Goal: Ask a question: Seek information or help from site administrators or community

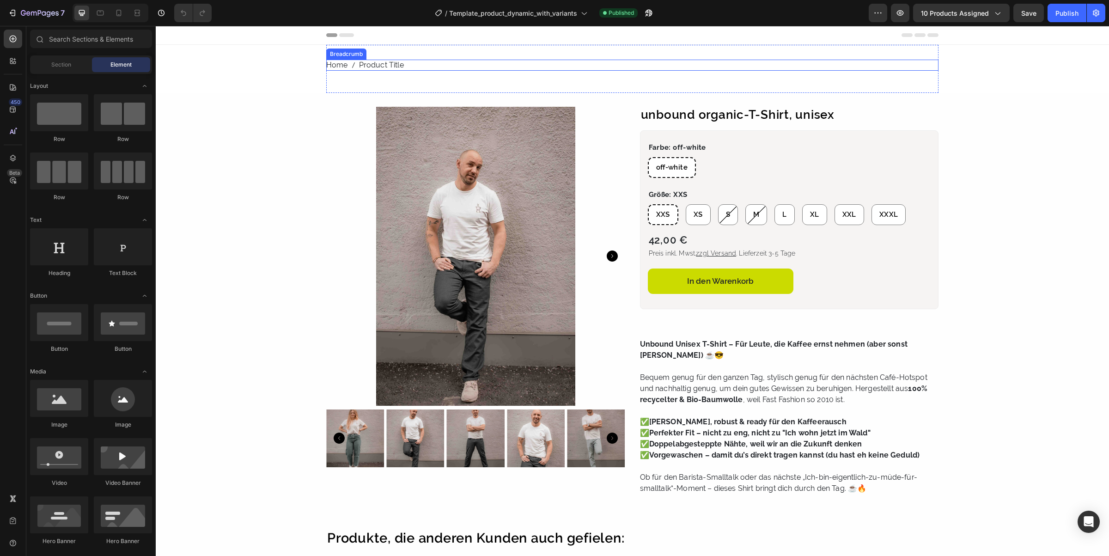
click at [350, 54] on div "Breadcrumb" at bounding box center [346, 54] width 37 height 8
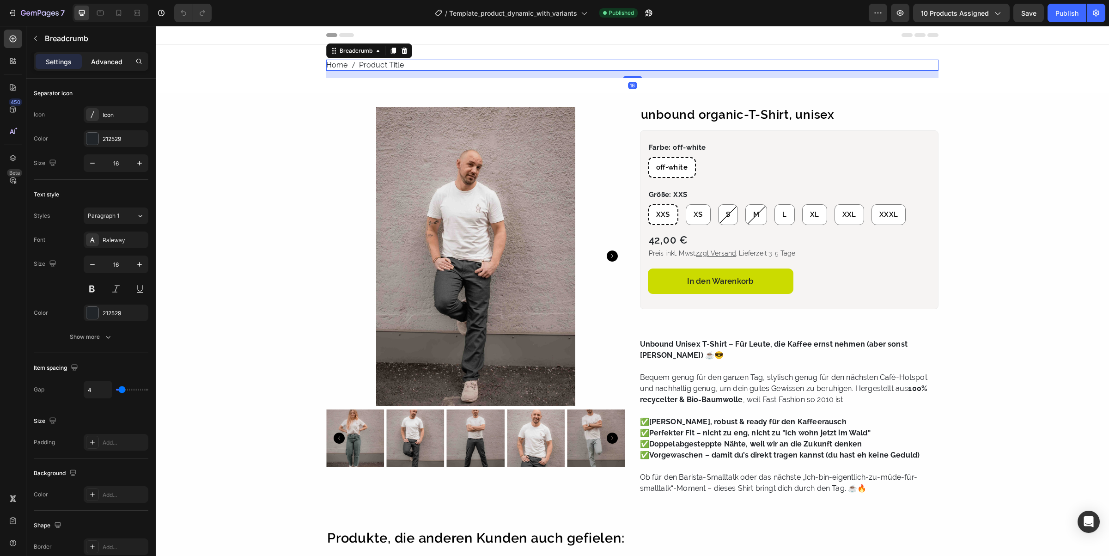
click at [110, 63] on p "Advanced" at bounding box center [106, 62] width 31 height 10
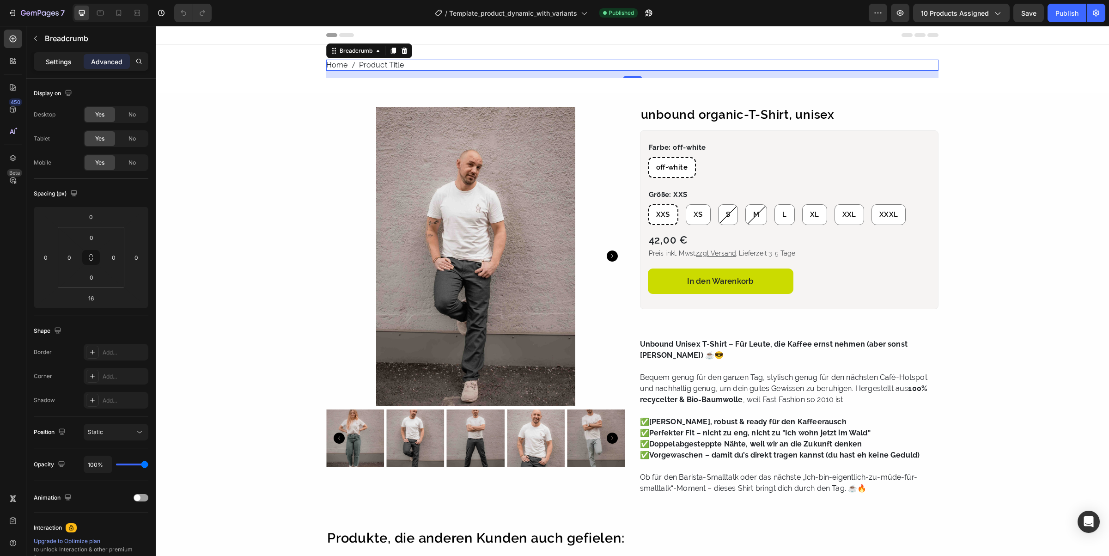
click at [56, 58] on p "Settings" at bounding box center [59, 62] width 26 height 10
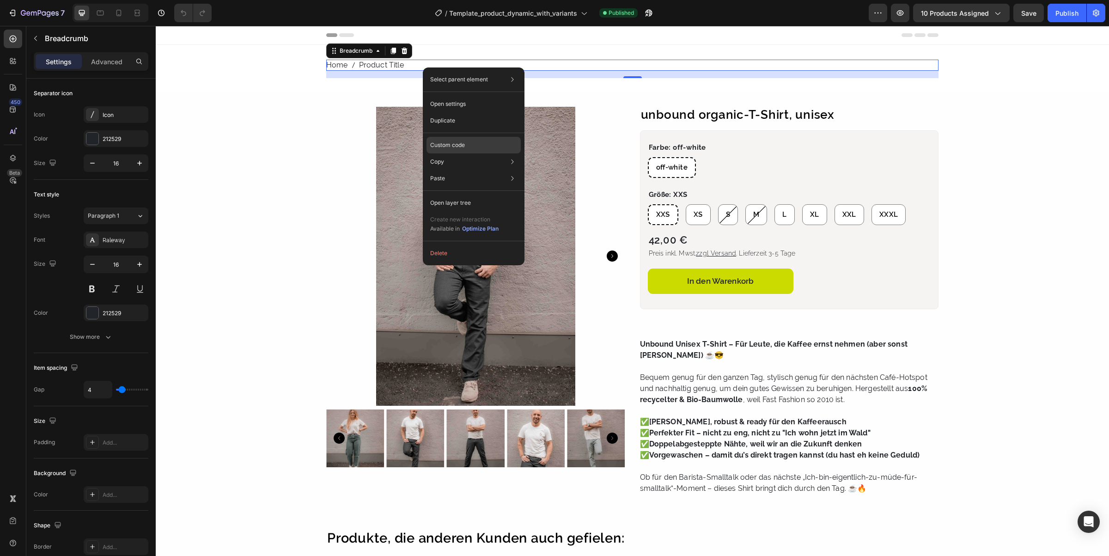
click at [451, 142] on p "Custom code" at bounding box center [447, 145] width 35 height 8
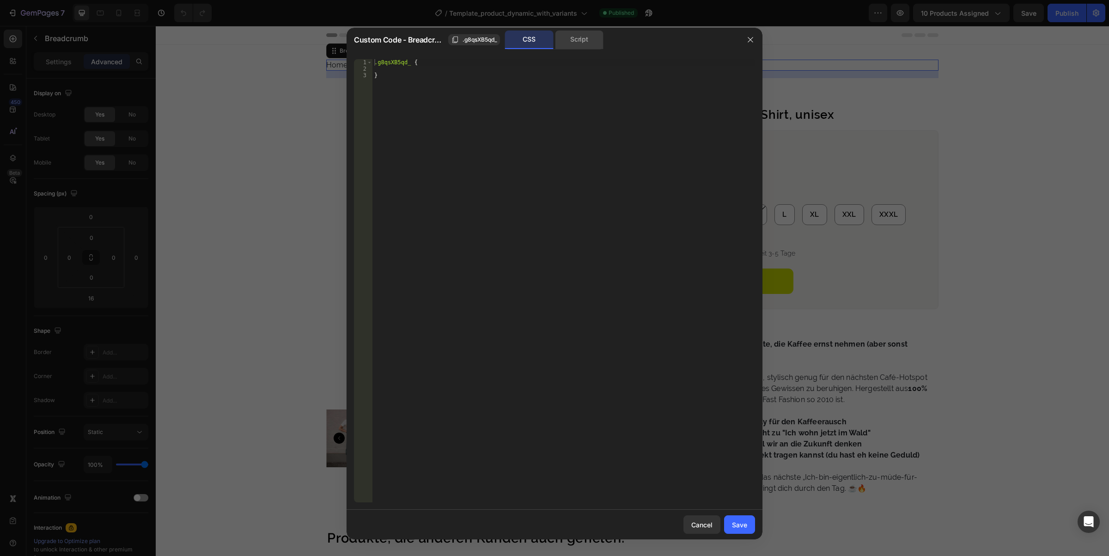
click at [588, 41] on div "Script" at bounding box center [579, 40] width 49 height 18
click at [539, 41] on div "CSS" at bounding box center [529, 40] width 49 height 18
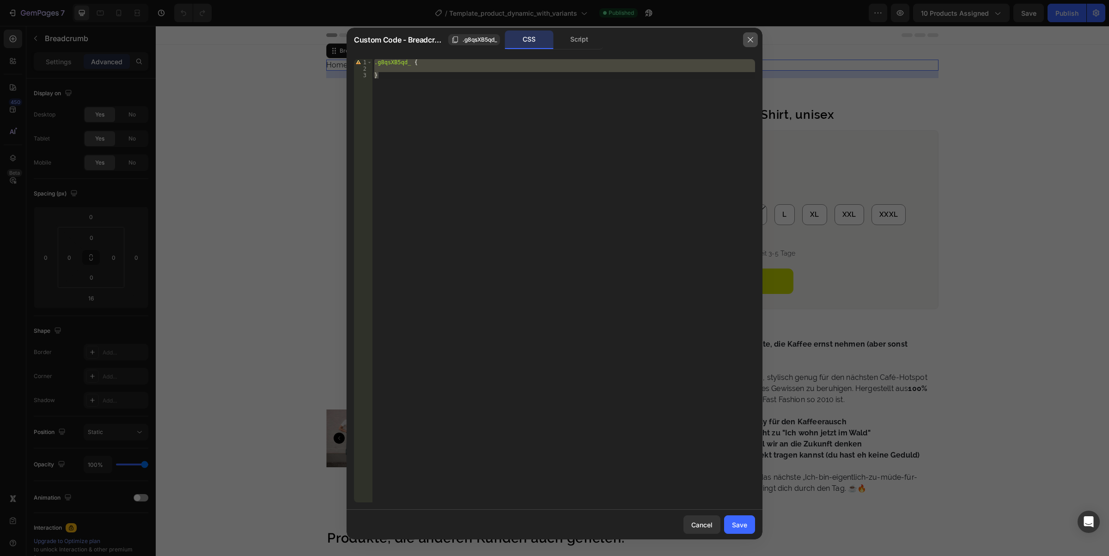
click at [749, 39] on icon "button" at bounding box center [750, 39] width 7 height 7
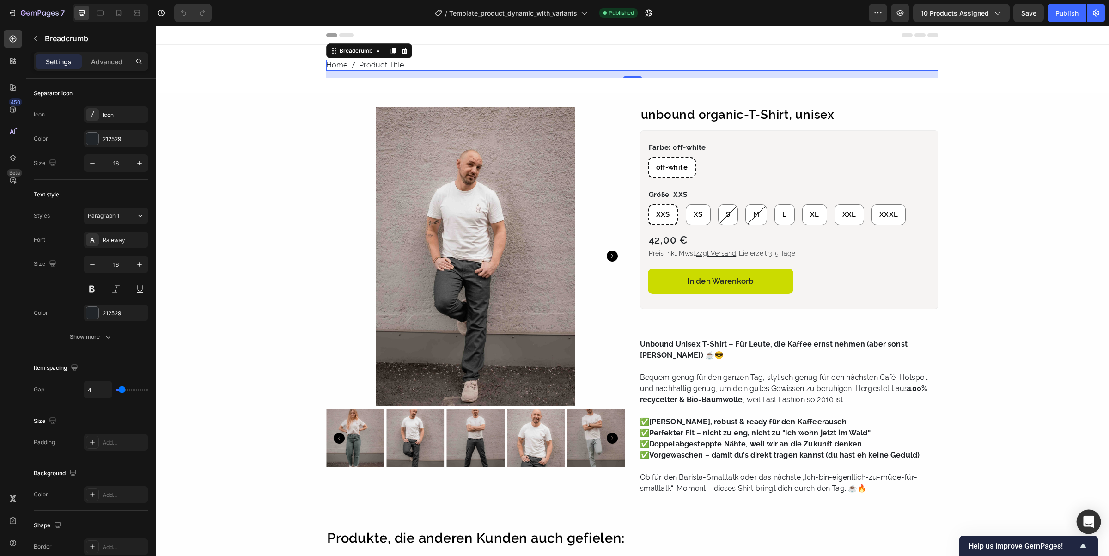
click at [1091, 519] on icon "Open Intercom Messenger" at bounding box center [1089, 522] width 11 height 12
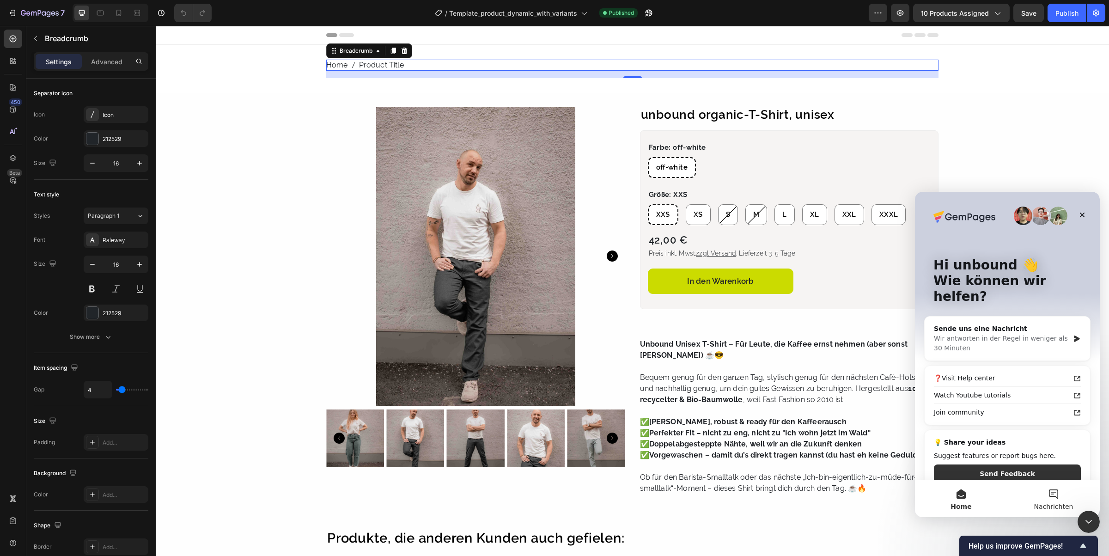
click at [1062, 501] on button "Nachrichten" at bounding box center [1054, 498] width 92 height 37
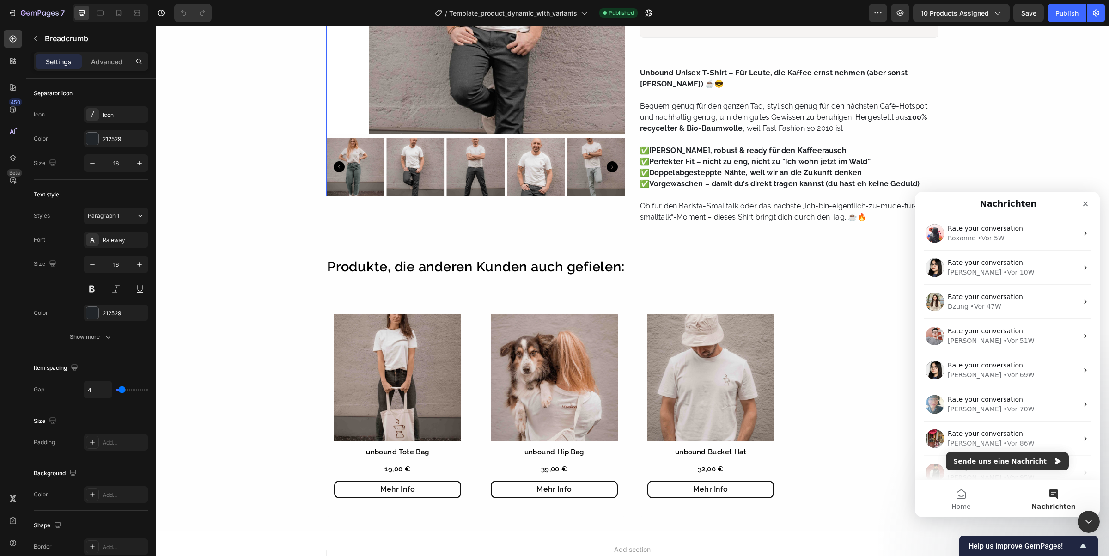
scroll to position [380, 0]
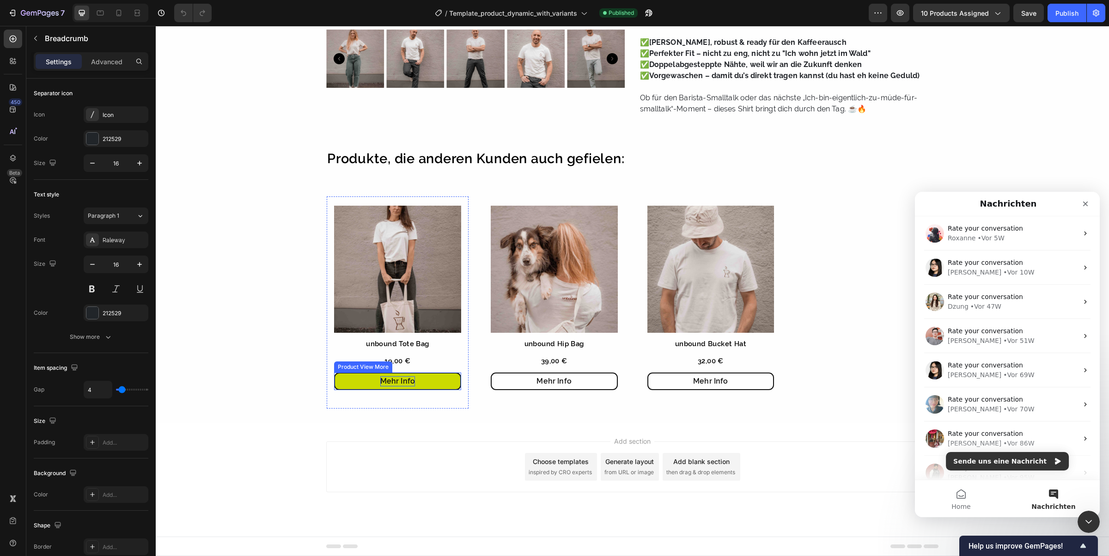
click at [384, 380] on div "Mehr Info" at bounding box center [397, 381] width 35 height 10
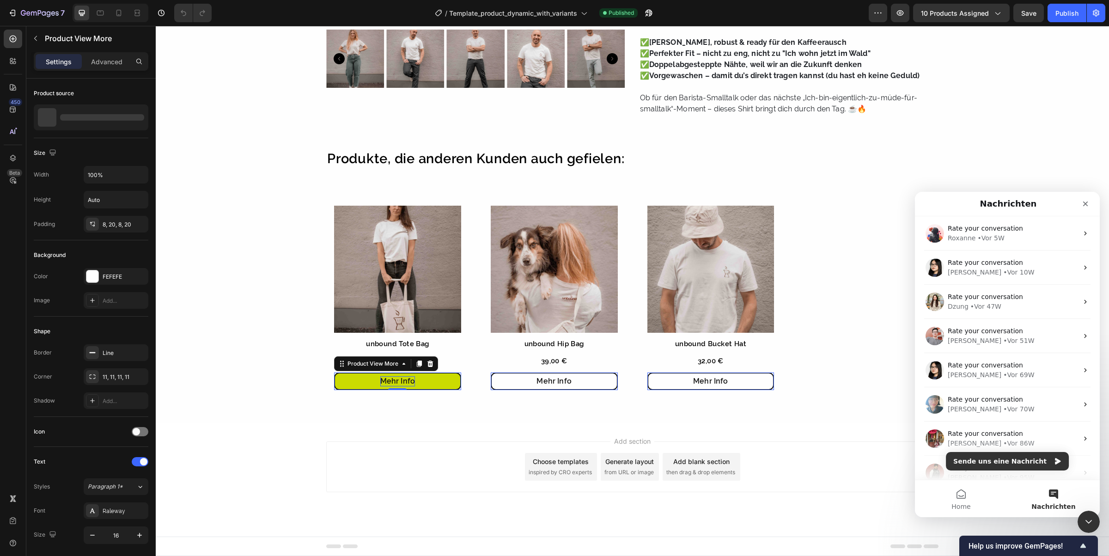
click at [384, 380] on div "Mehr Info" at bounding box center [397, 381] width 35 height 10
click at [384, 380] on p "Mehr Info" at bounding box center [397, 381] width 35 height 10
click at [334, 373] on button "ZUm" at bounding box center [397, 382] width 127 height 18
click at [334, 373] on button "Zum" at bounding box center [397, 382] width 127 height 18
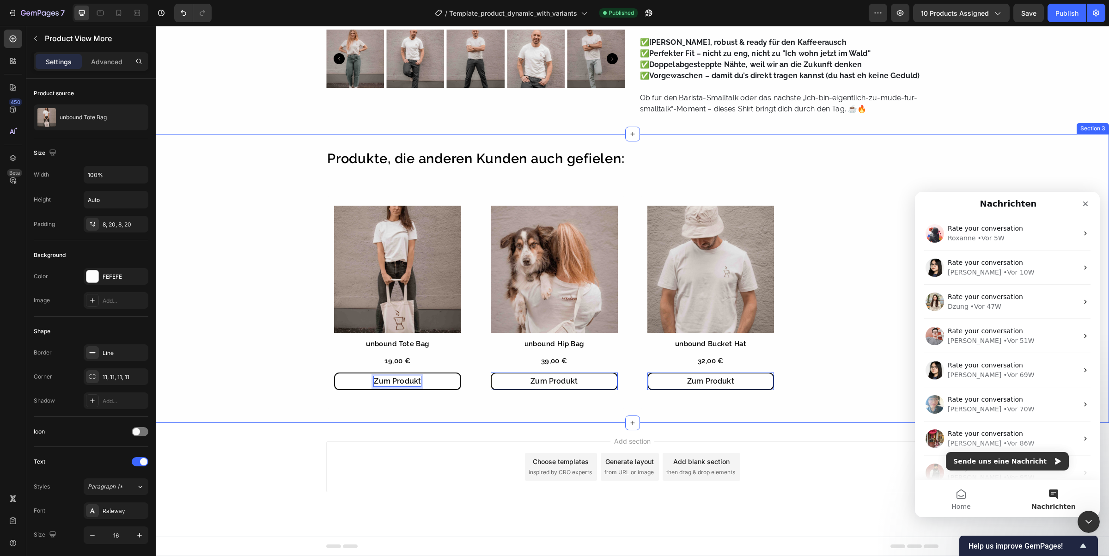
click at [408, 416] on div "Produkte, die anderen Kunden auch gefielen: Heading Product Images unbound Tote…" at bounding box center [633, 278] width 954 height 289
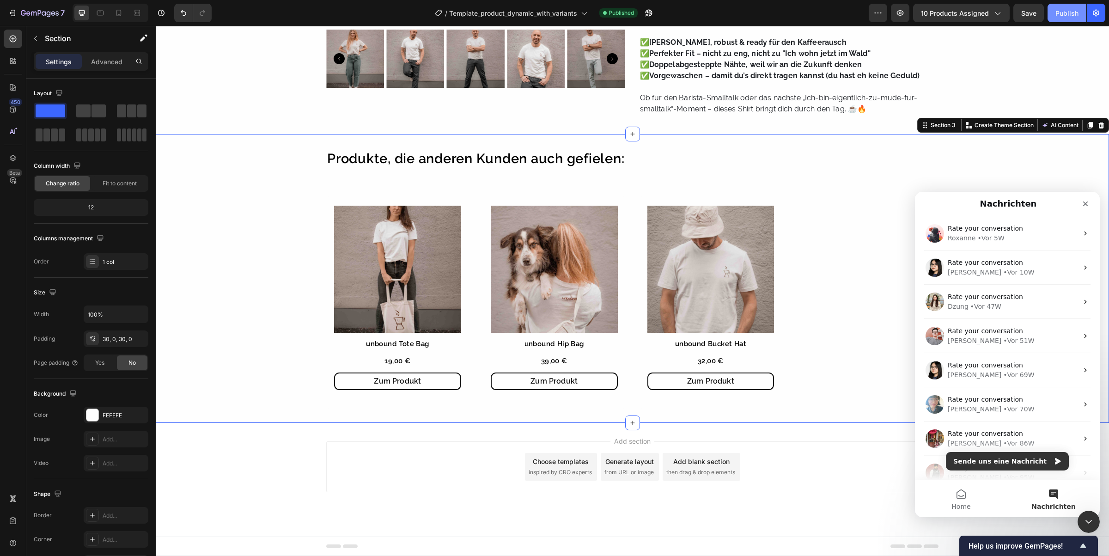
click at [1061, 10] on div "Publish" at bounding box center [1067, 13] width 23 height 10
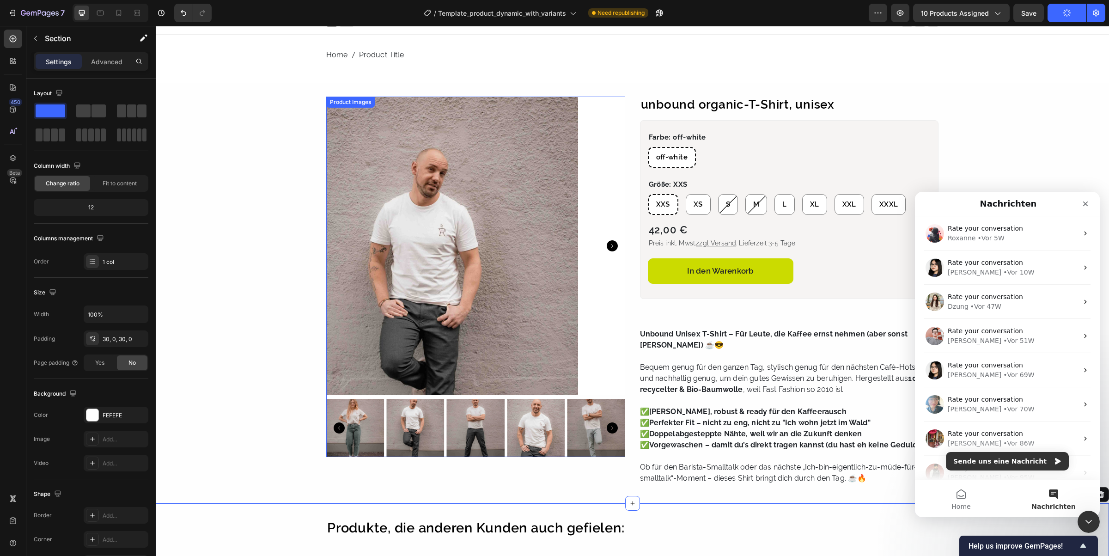
scroll to position [0, 0]
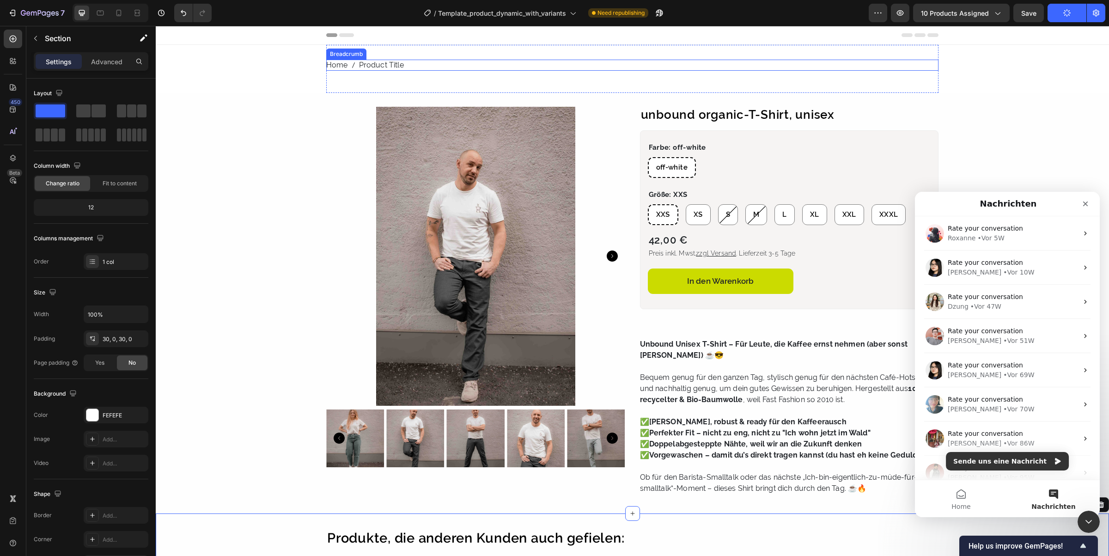
click at [340, 55] on div "Breadcrumb" at bounding box center [346, 54] width 37 height 8
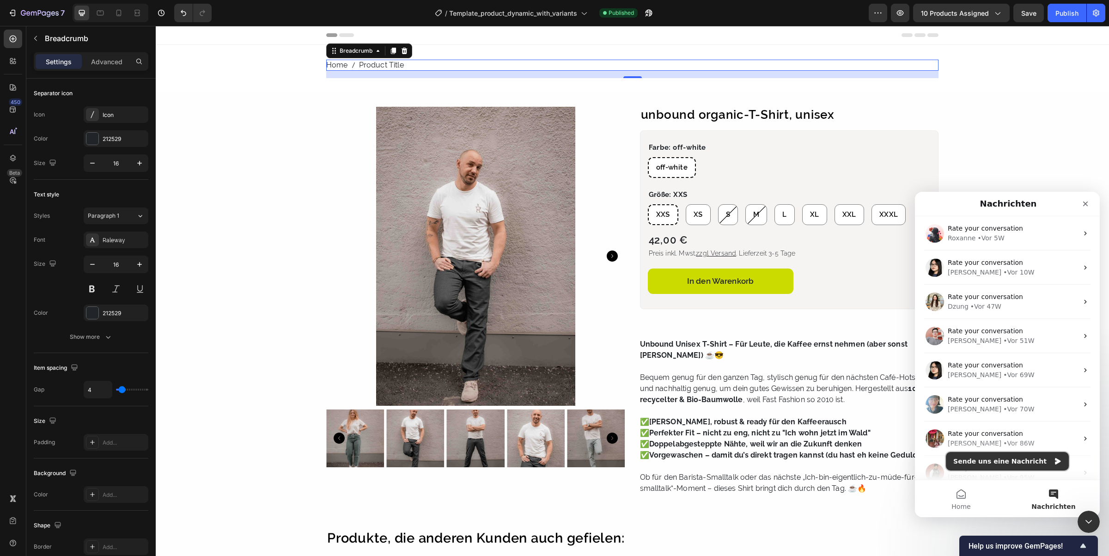
click at [990, 462] on button "Sende uns eine Nachricht" at bounding box center [1007, 461] width 123 height 18
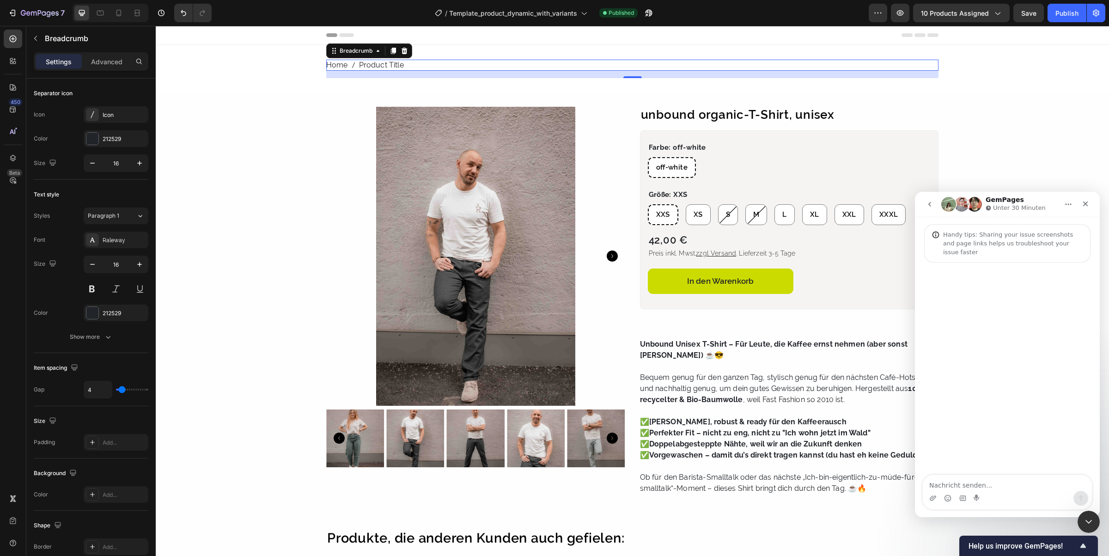
click at [997, 483] on textarea "Nachricht senden..." at bounding box center [1007, 483] width 169 height 16
type textarea "Hello, I am looking for help with the Breadcrumb Element in V7."
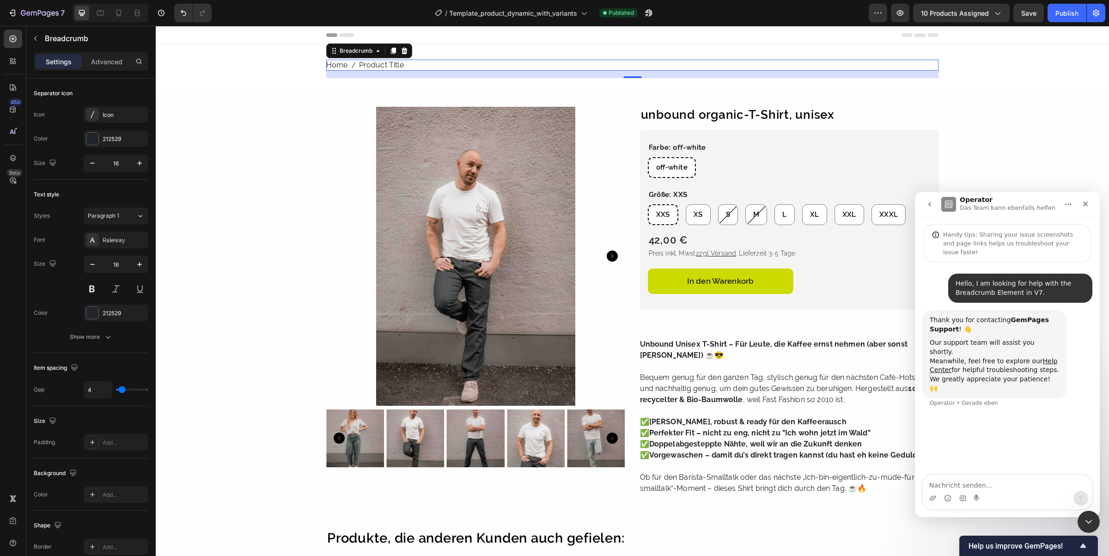
click at [967, 488] on textarea "Nachricht senden..." at bounding box center [1007, 483] width 169 height 16
type textarea "I"
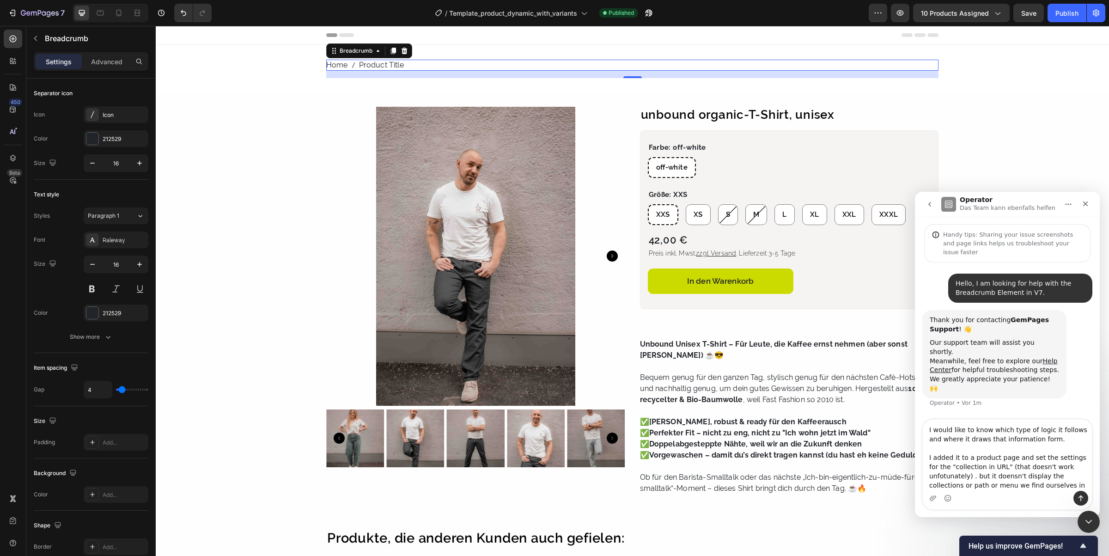
type textarea "I would like to know which type of logic it follows and where it draws that inf…"
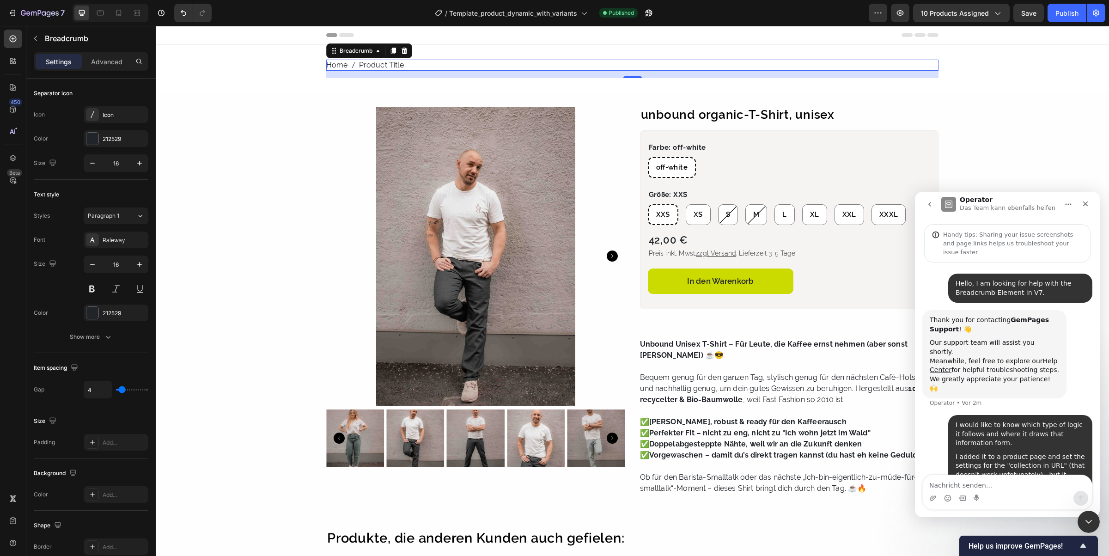
scroll to position [12, 0]
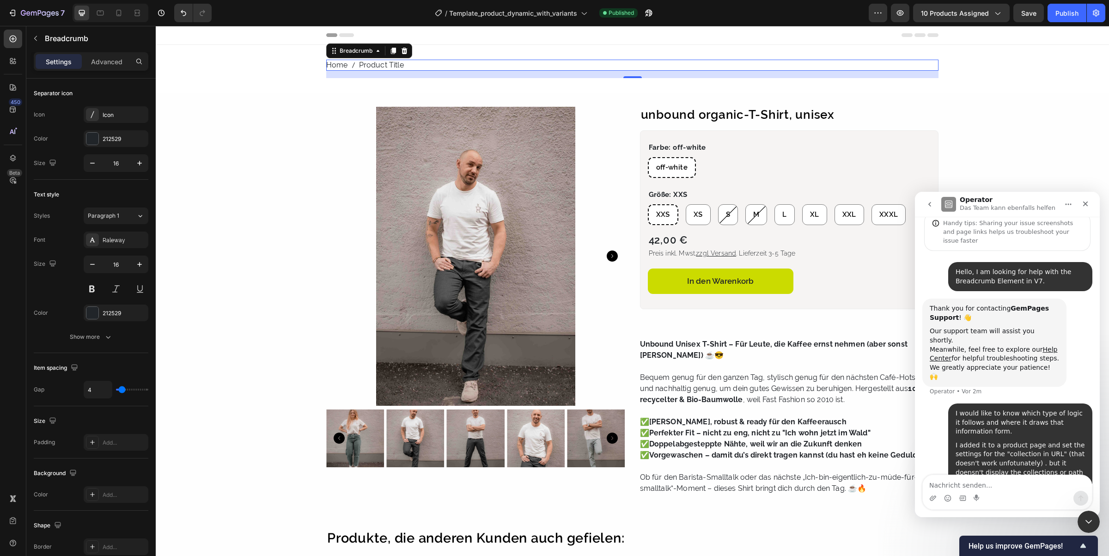
click at [262, 67] on div "Home Product Title Breadcrumb 16 Section 1 Product Images Row unbound organic-T…" at bounding box center [633, 424] width 954 height 758
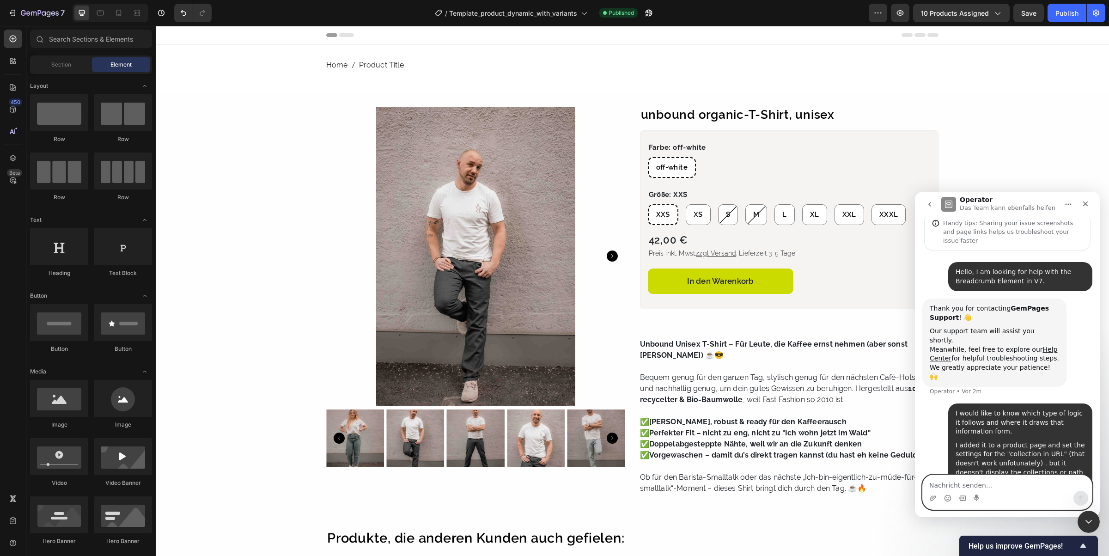
click at [986, 478] on textarea "Nachricht senden..." at bounding box center [1007, 483] width 169 height 16
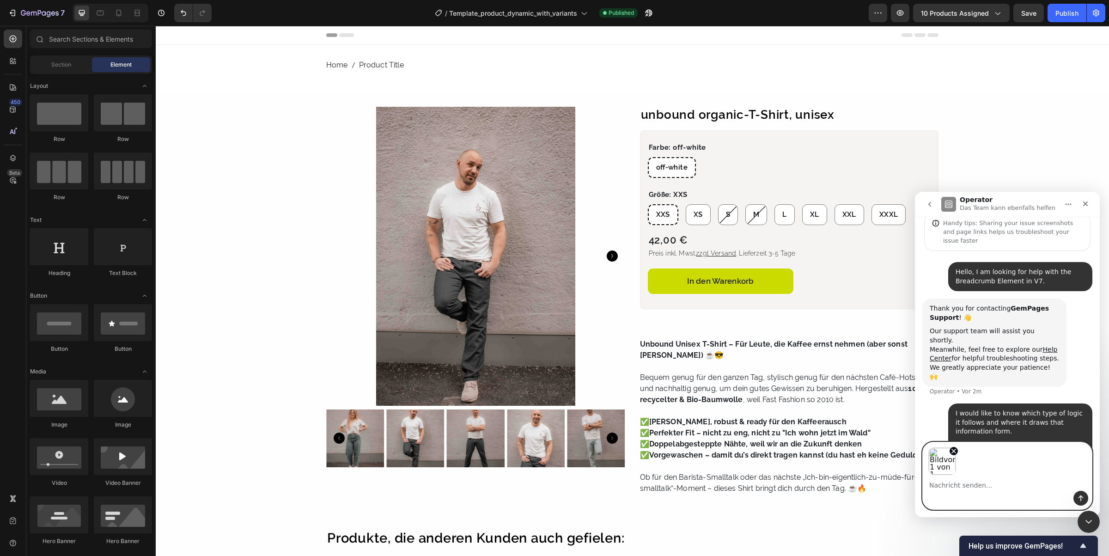
scroll to position [44, 0]
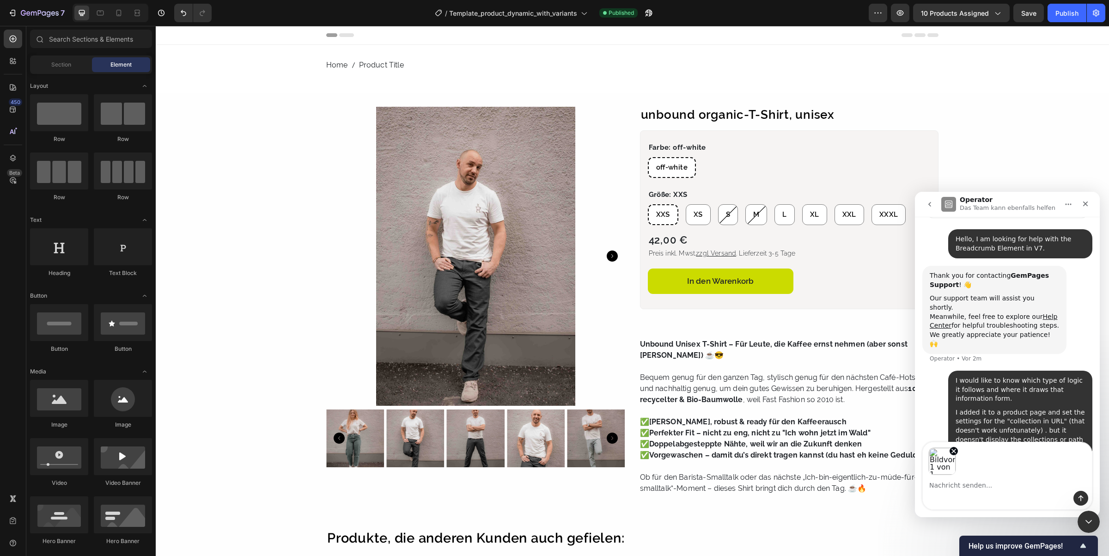
click at [953, 494] on div "Intercom Messenger" at bounding box center [1007, 498] width 169 height 15
click at [953, 483] on textarea "Nachricht senden..." at bounding box center [1007, 483] width 169 height 16
click at [1079, 495] on icon "Sende eine Nachricht…" at bounding box center [1081, 498] width 7 height 7
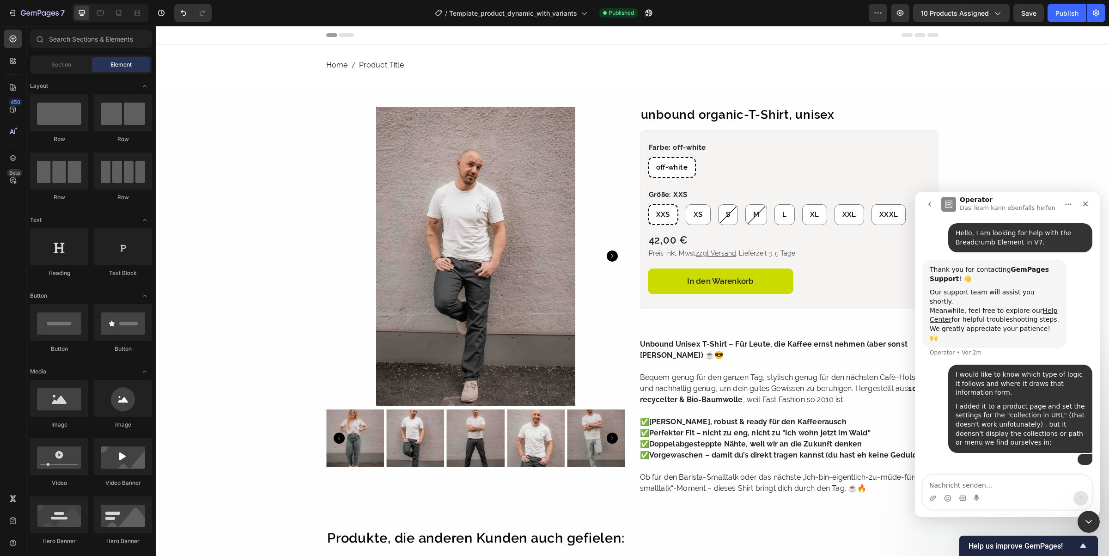
click at [965, 487] on textarea "Nachricht senden..." at bounding box center [1007, 483] width 169 height 16
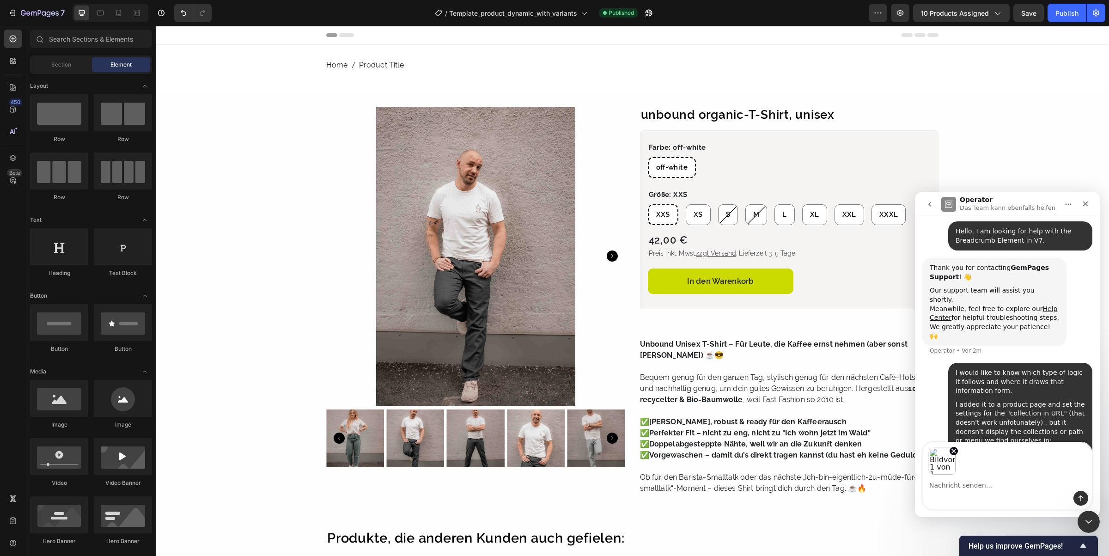
scroll to position [86, 0]
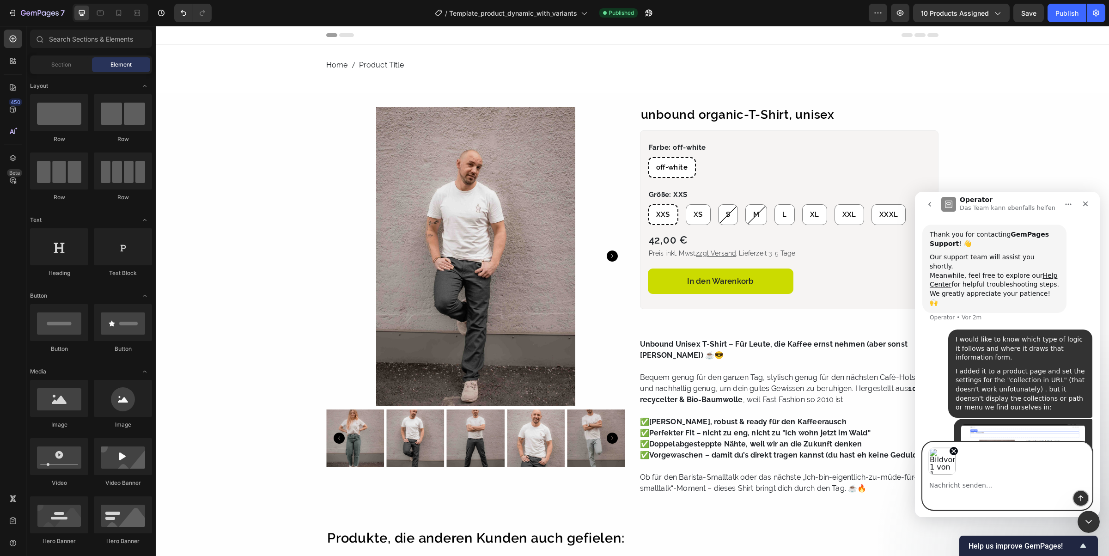
click at [1081, 497] on icon "Sende eine Nachricht…" at bounding box center [1081, 499] width 5 height 6
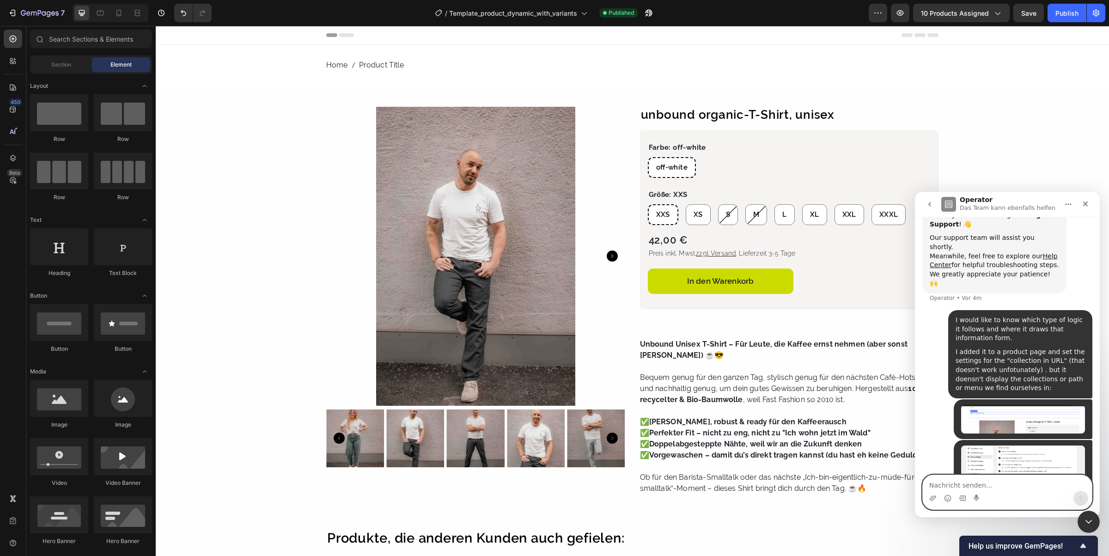
click at [986, 489] on textarea "Nachricht senden..." at bounding box center [1007, 483] width 169 height 16
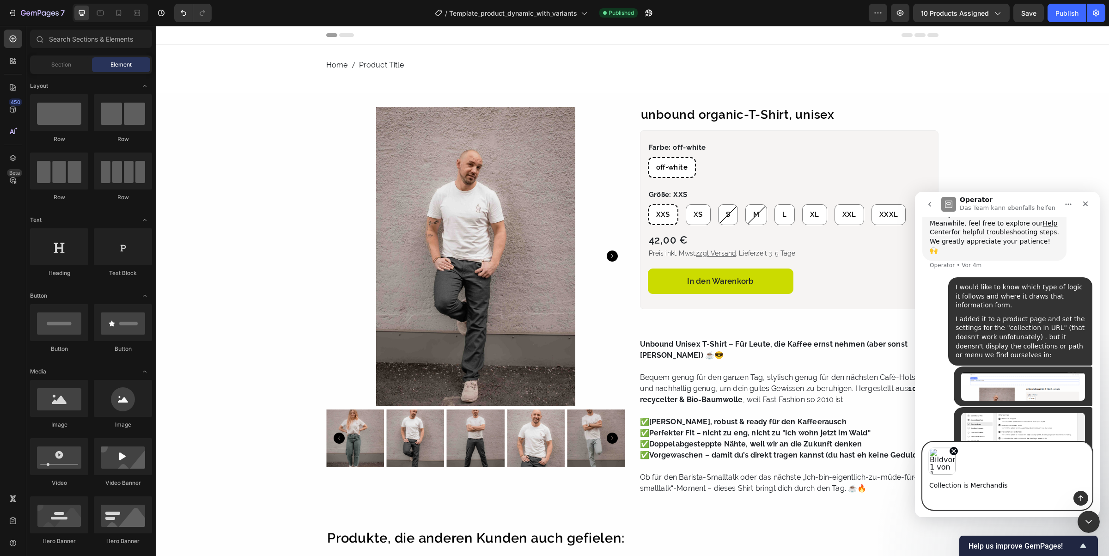
type textarea "Collection is Merchandise"
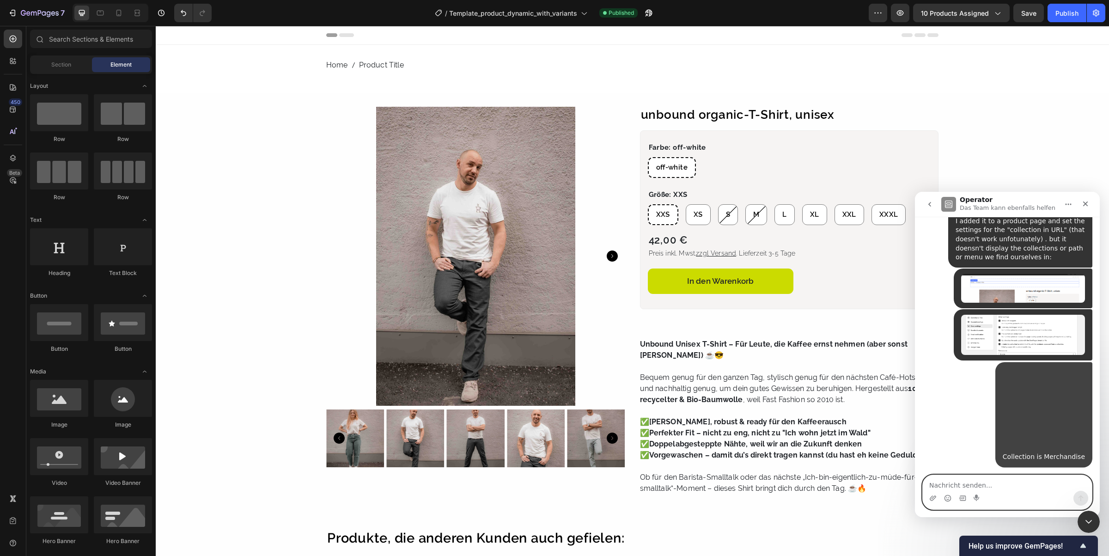
scroll to position [251, 0]
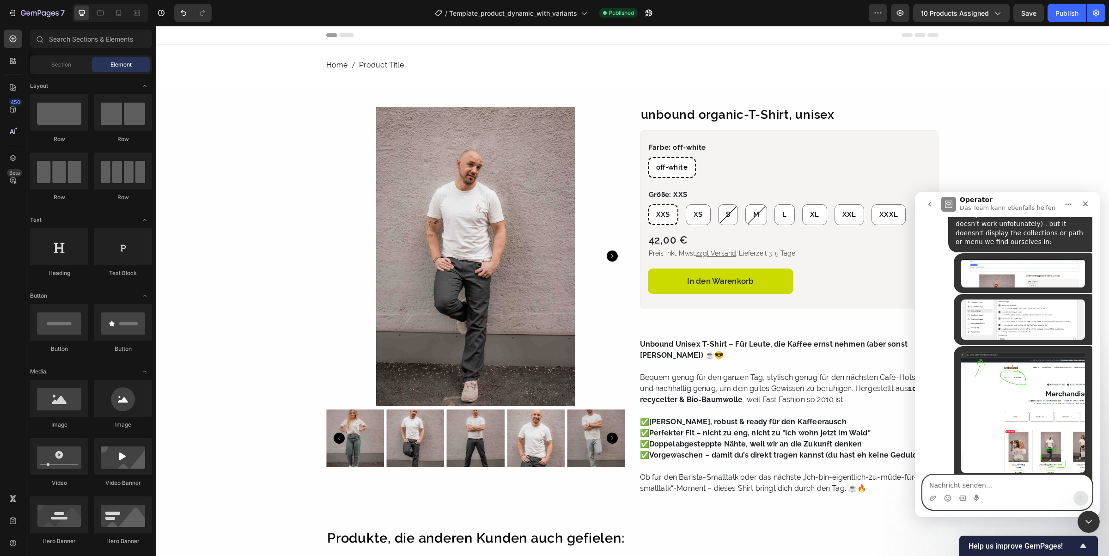
click at [968, 484] on textarea "Nachricht senden..." at bounding box center [1007, 483] width 169 height 16
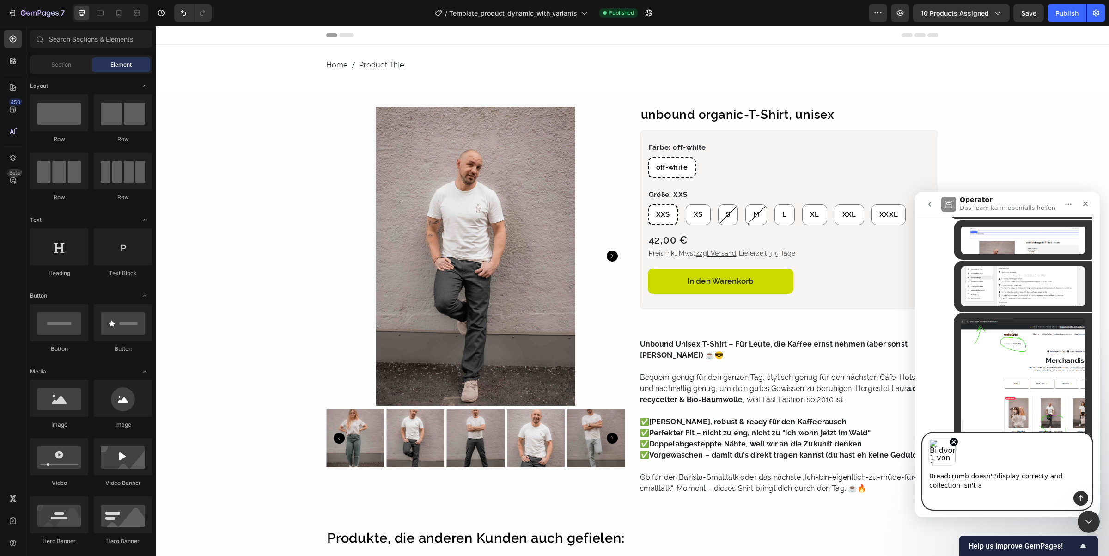
scroll to position [294, 0]
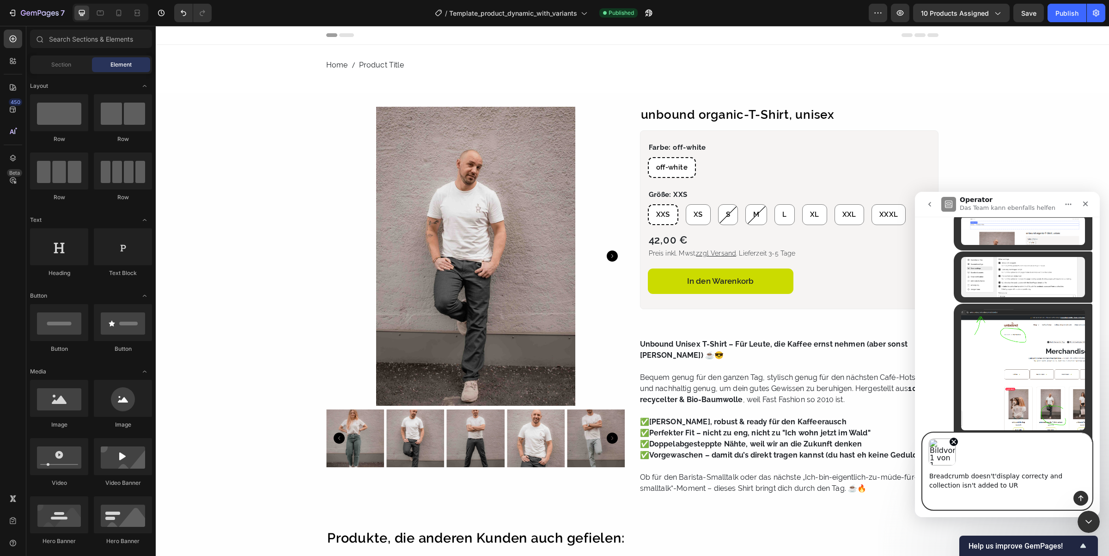
type textarea "Breadcrumb doesn't'display correcty and collection isn't added to URL"
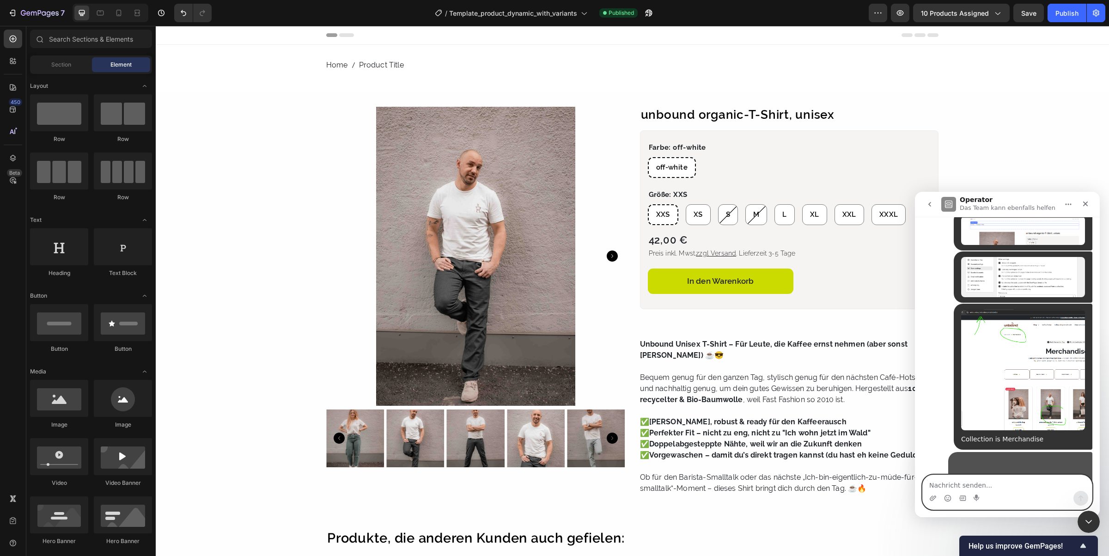
scroll to position [320, 0]
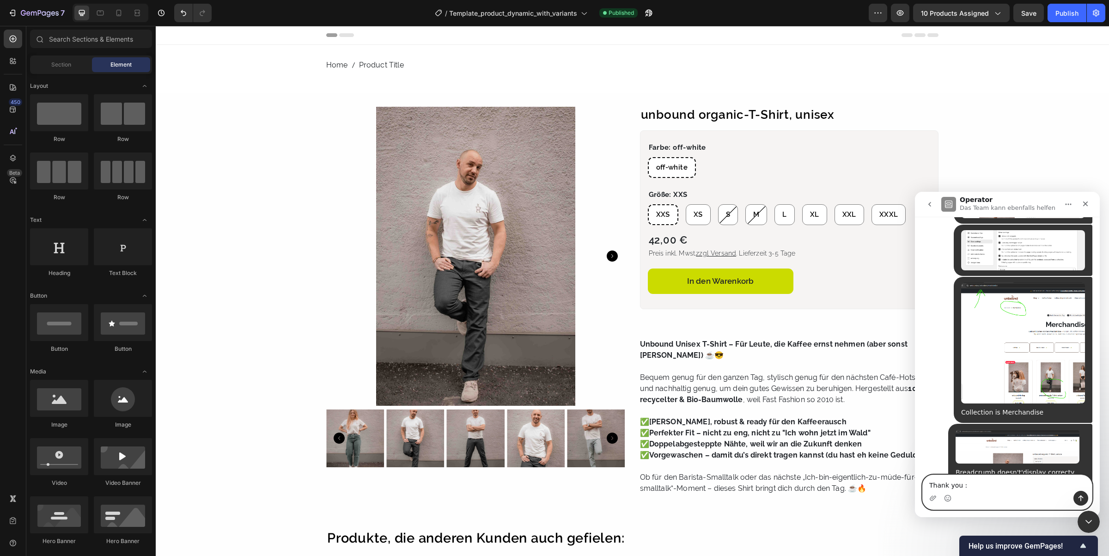
type textarea "Thank you :)"
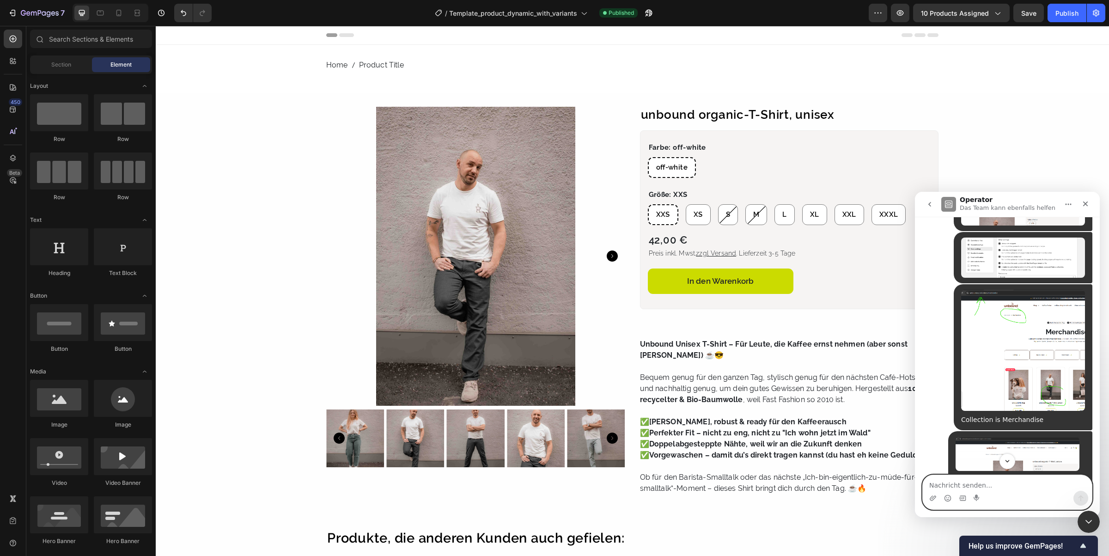
scroll to position [284, 0]
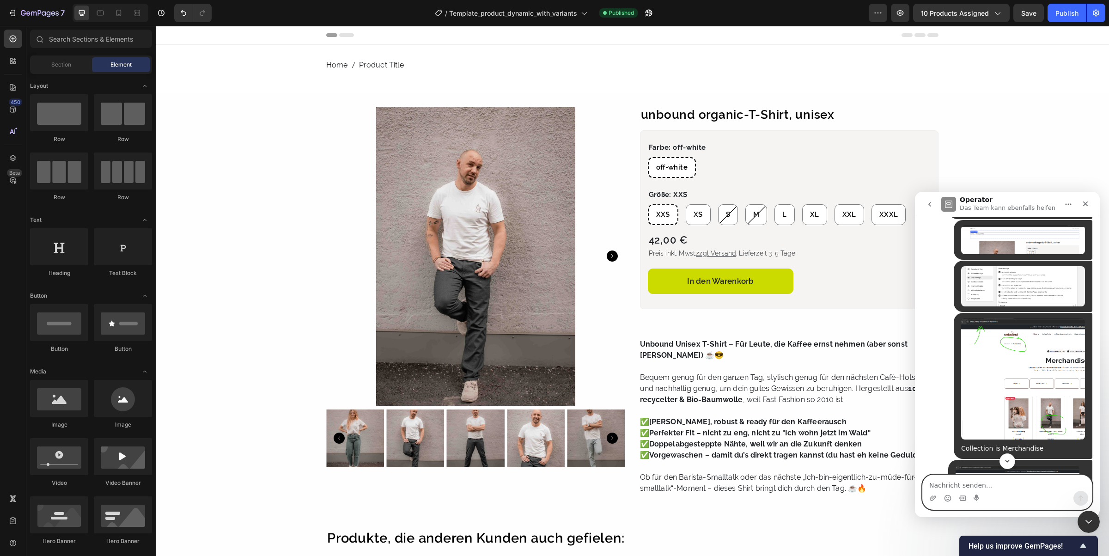
click at [976, 480] on textarea "Nachricht senden..." at bounding box center [1007, 483] width 169 height 16
paste textarea "[URL][DOMAIN_NAME]"
type textarea "[URL][DOMAIN_NAME]"
click at [1085, 498] on icon "Sende eine Nachricht…" at bounding box center [1081, 498] width 7 height 7
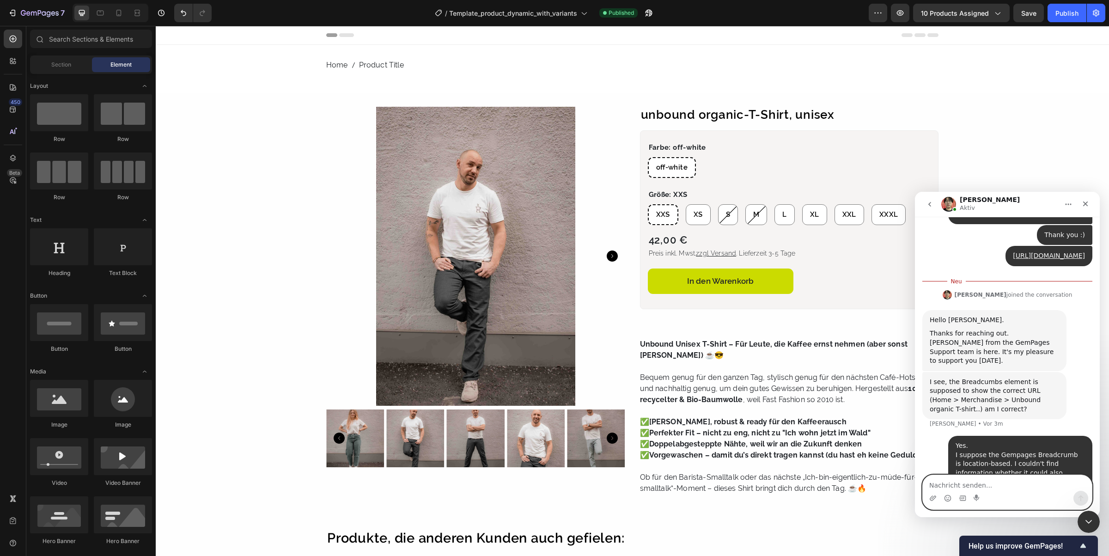
scroll to position [580, 0]
click at [343, 65] on nav "Home Product Title" at bounding box center [632, 65] width 613 height 11
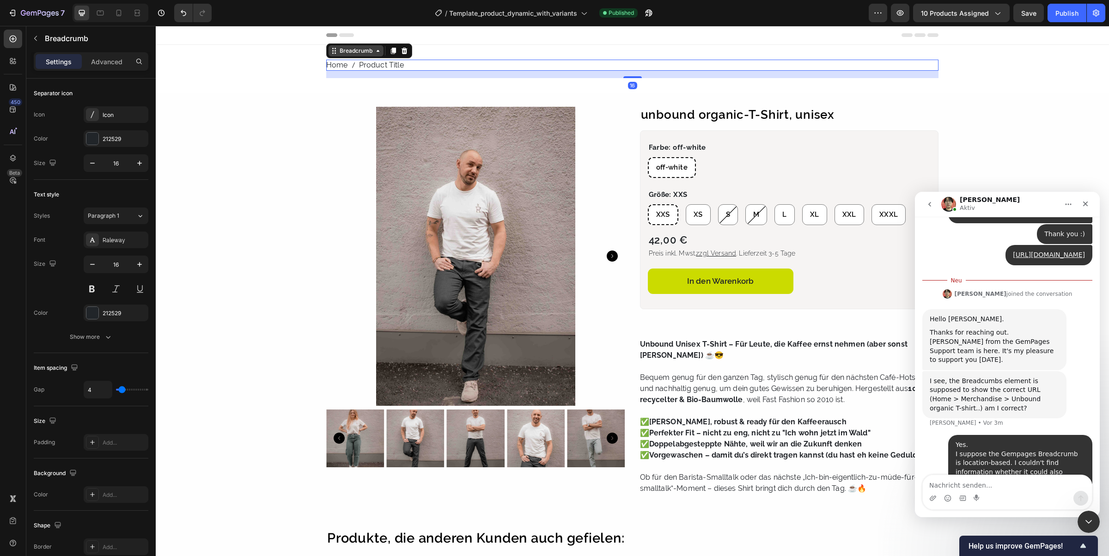
click at [364, 49] on div "Breadcrumb" at bounding box center [356, 51] width 37 height 8
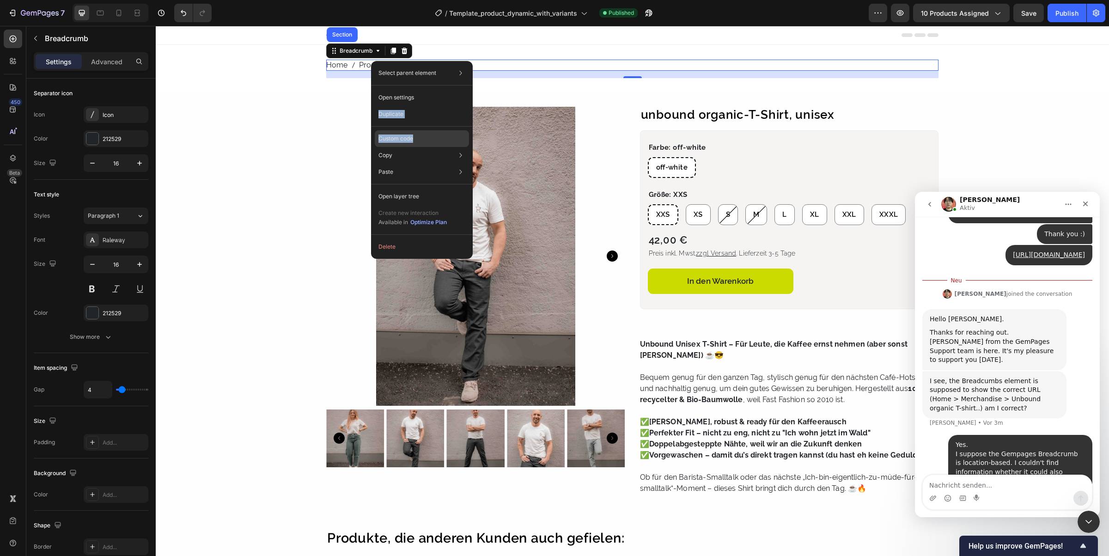
drag, startPoint x: 420, startPoint y: 99, endPoint x: 417, endPoint y: 141, distance: 41.7
click at [417, 141] on div "Select parent element Section Breadcrumb Open settings Duplicate Custom code Co…" at bounding box center [422, 160] width 102 height 198
click at [418, 136] on div "Custom code" at bounding box center [422, 138] width 94 height 17
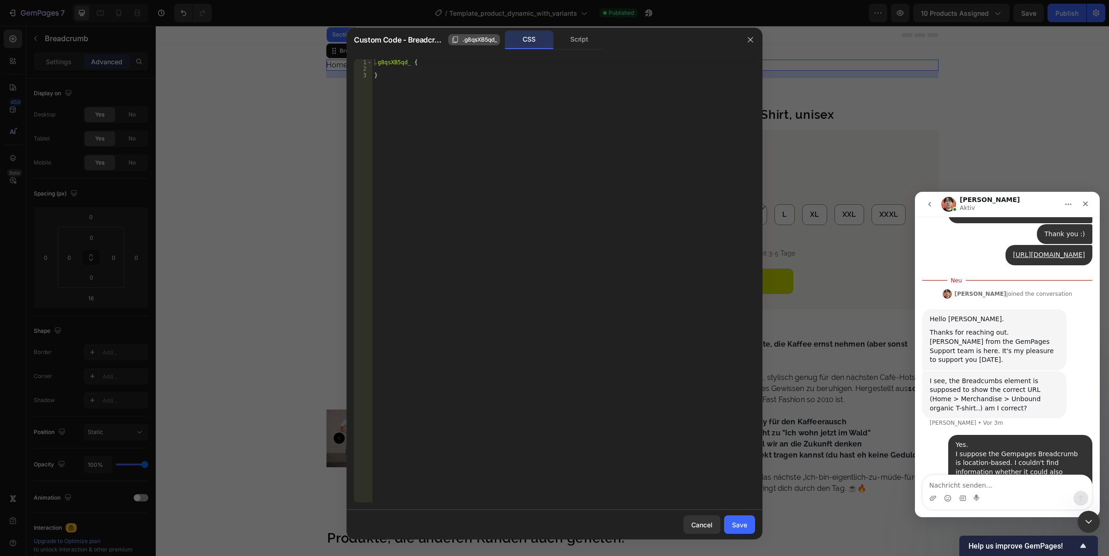
click at [482, 40] on span ".g8qsXB5qd_" at bounding box center [480, 40] width 35 height 8
click at [583, 38] on div "Script" at bounding box center [579, 40] width 49 height 18
click at [537, 40] on div "CSS" at bounding box center [529, 40] width 49 height 18
click at [493, 37] on span ".g8qsXB5qd_" at bounding box center [480, 40] width 35 height 8
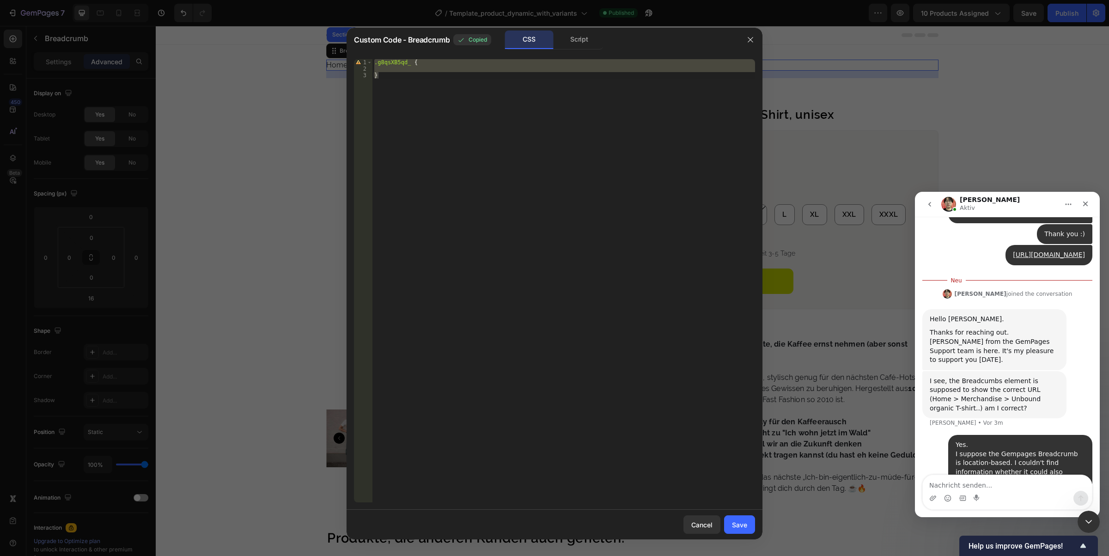
click at [522, 38] on div "CSS" at bounding box center [529, 40] width 49 height 18
drag, startPoint x: 568, startPoint y: 37, endPoint x: 636, endPoint y: 37, distance: 68.0
click at [569, 37] on div "Script" at bounding box center [579, 40] width 49 height 18
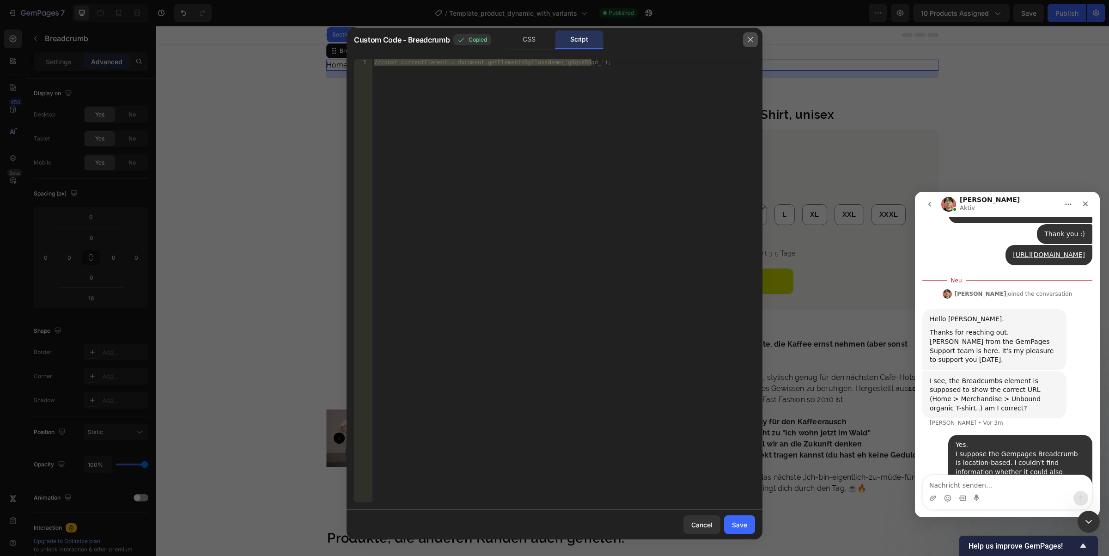
drag, startPoint x: 756, startPoint y: 42, endPoint x: 603, endPoint y: 19, distance: 154.7
click at [756, 42] on button "button" at bounding box center [750, 39] width 15 height 15
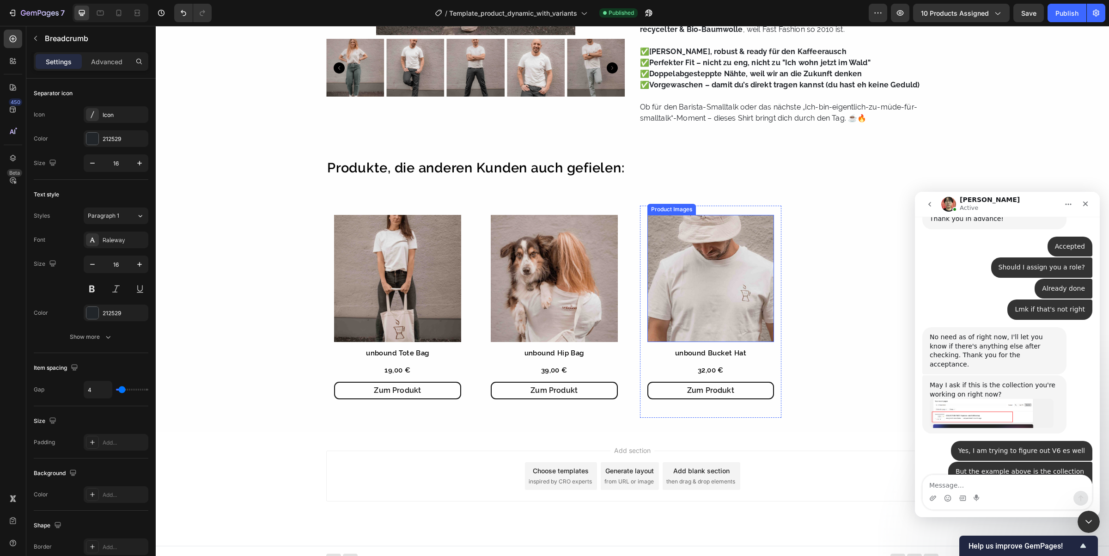
scroll to position [380, 0]
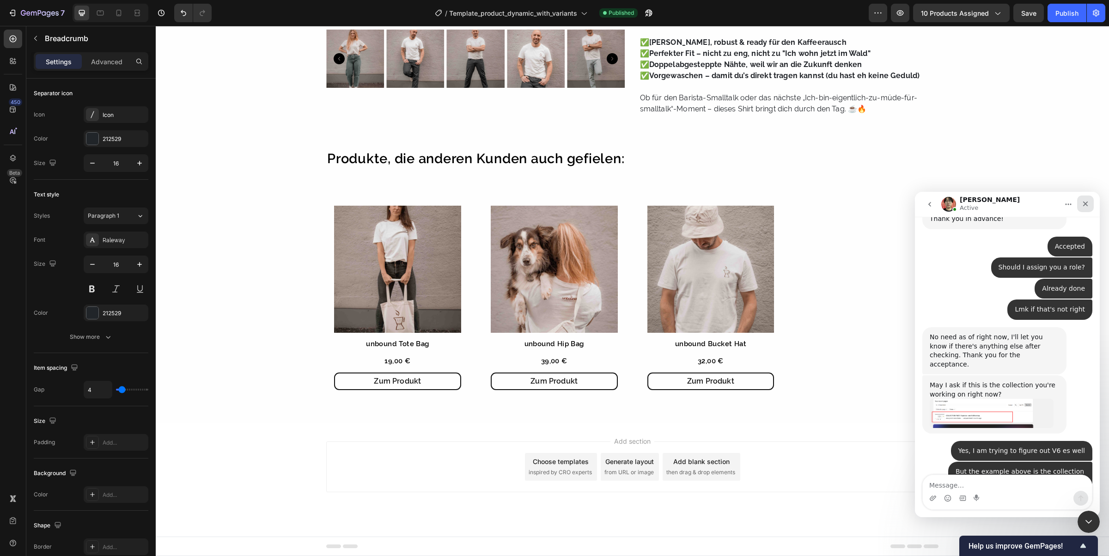
click at [1084, 209] on div "Schließen" at bounding box center [1086, 204] width 17 height 17
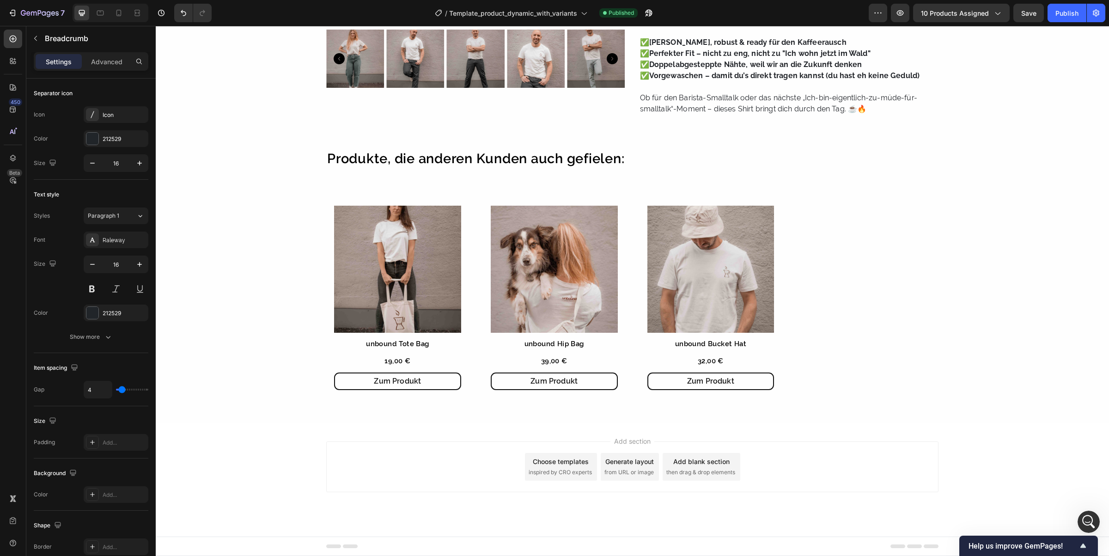
scroll to position [1278, 0]
click at [470, 250] on div "Product Images unbound Tote Bag Product Title 19,00 € Product Price Product Pri…" at bounding box center [632, 302] width 613 height 213
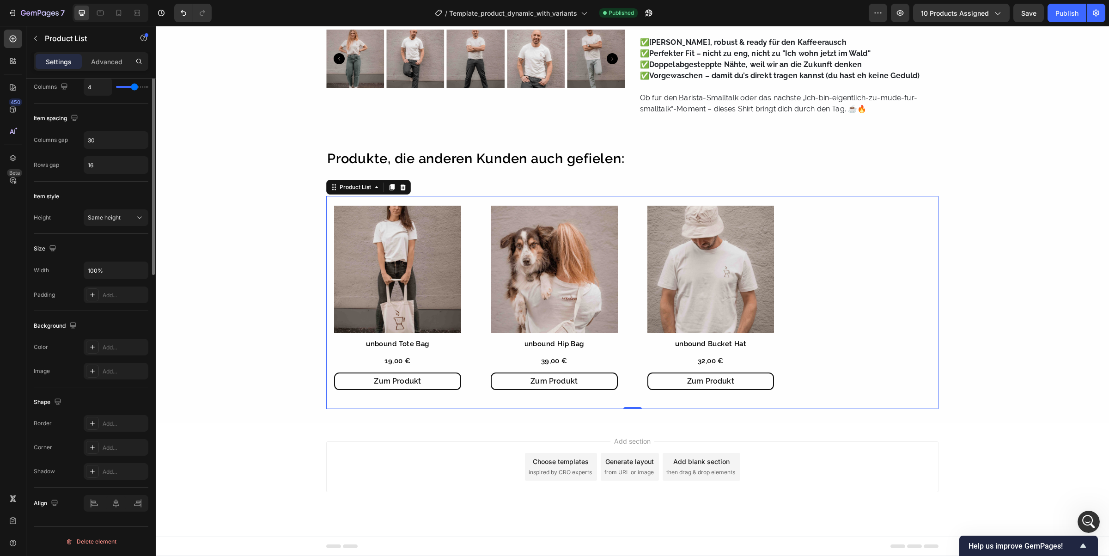
scroll to position [0, 0]
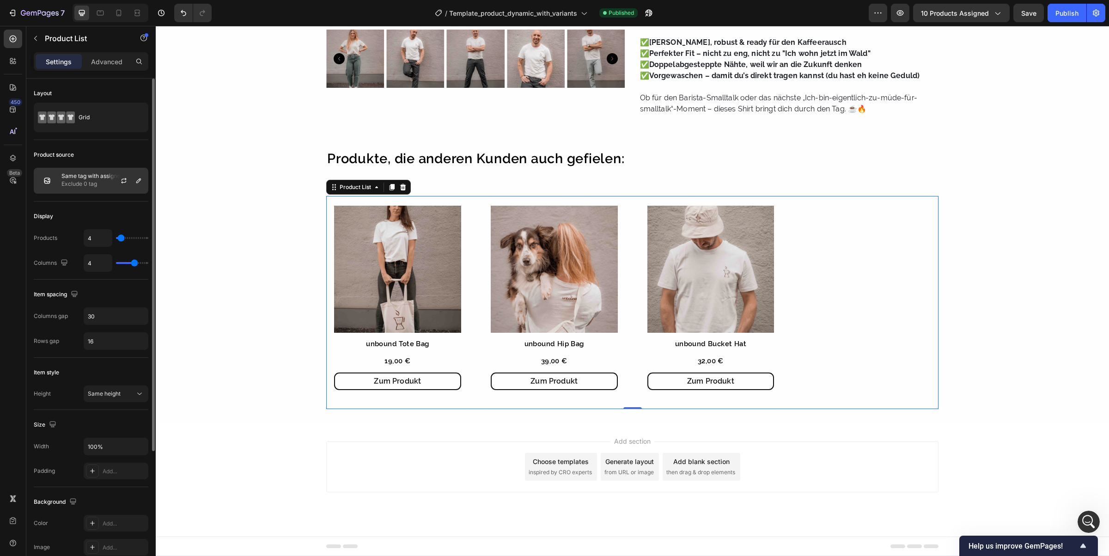
click at [98, 182] on p "Exclude 0 tag" at bounding box center [102, 183] width 83 height 9
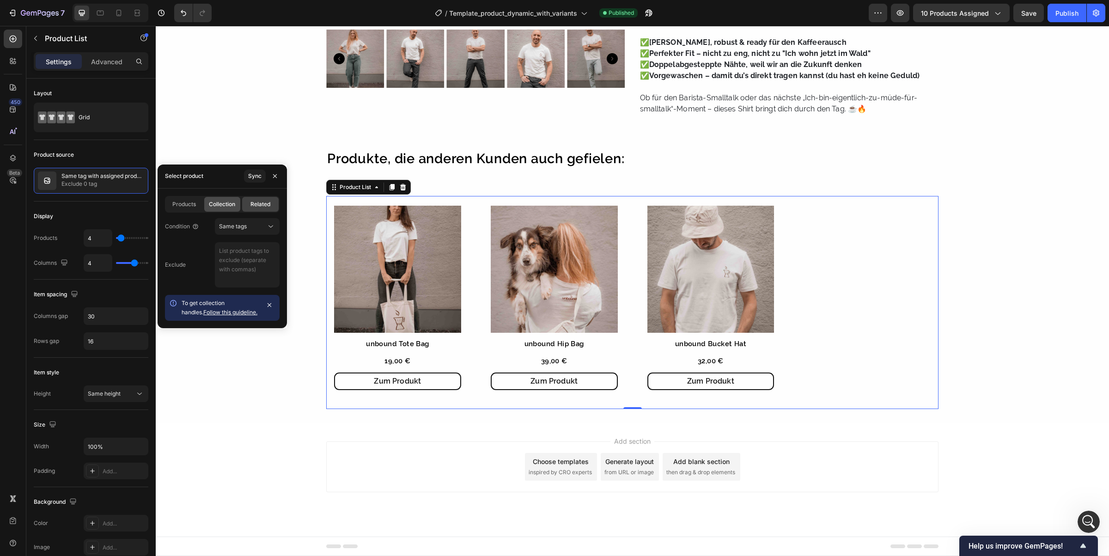
click at [229, 206] on span "Collection" at bounding box center [222, 204] width 26 height 8
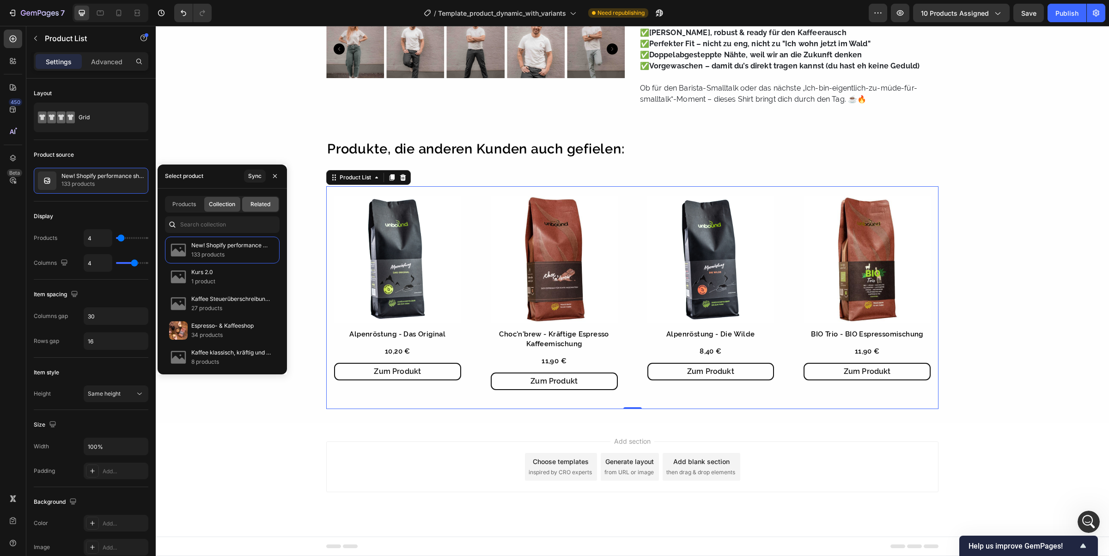
click at [267, 202] on span "Related" at bounding box center [261, 204] width 20 height 8
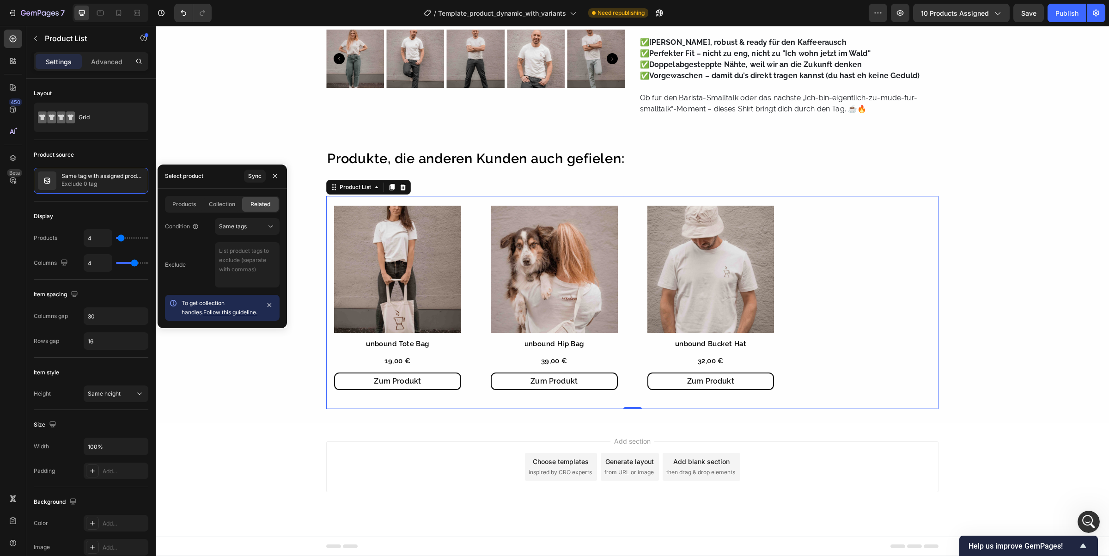
scroll to position [380, 0]
click at [257, 228] on div "Same tags" at bounding box center [242, 226] width 47 height 8
click at [260, 243] on div "Same collection" at bounding box center [238, 249] width 76 height 18
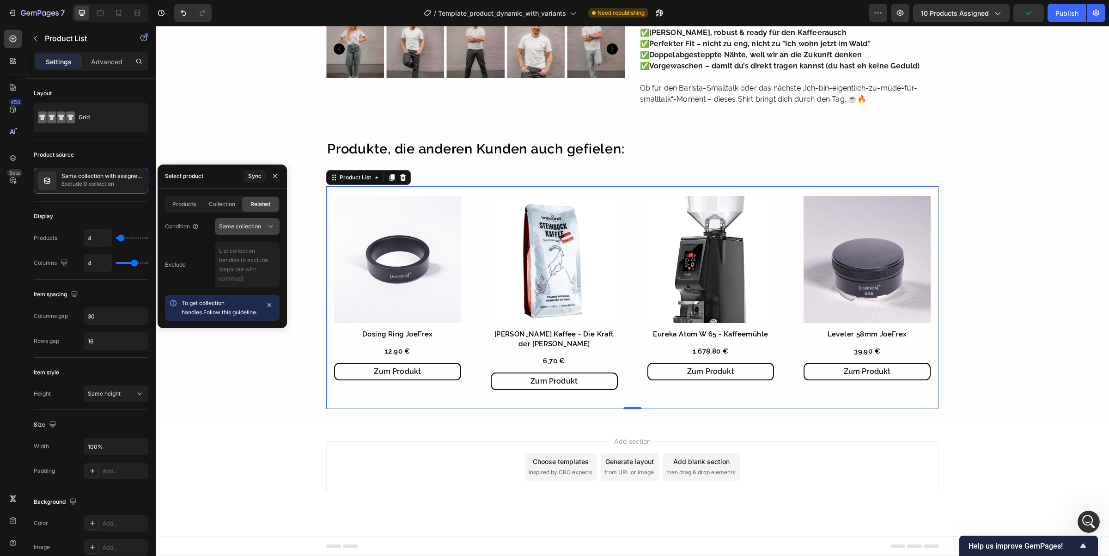
click at [252, 224] on span "Same collection" at bounding box center [240, 226] width 42 height 7
click at [244, 280] on span "Same tags" at bounding box center [233, 284] width 28 height 8
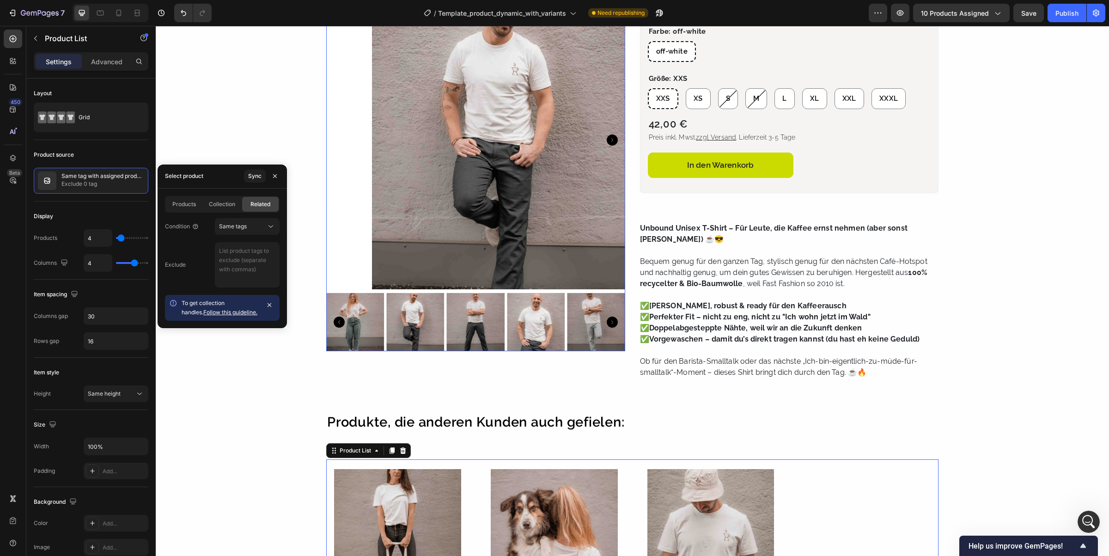
scroll to position [173, 0]
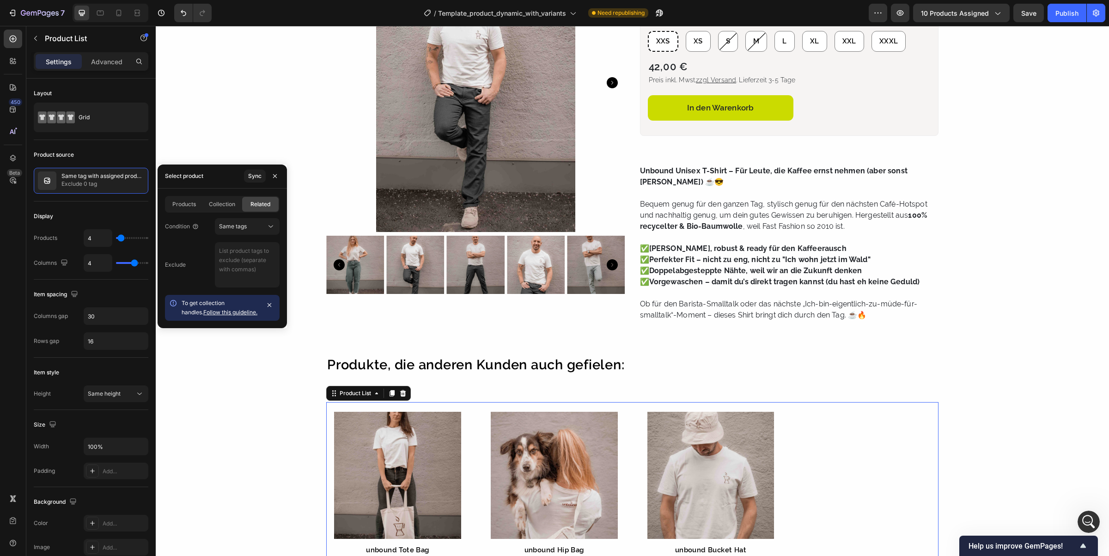
click at [215, 314] on link "Follow this guideline." at bounding box center [230, 312] width 54 height 7
click at [220, 199] on div "Collection" at bounding box center [222, 204] width 37 height 15
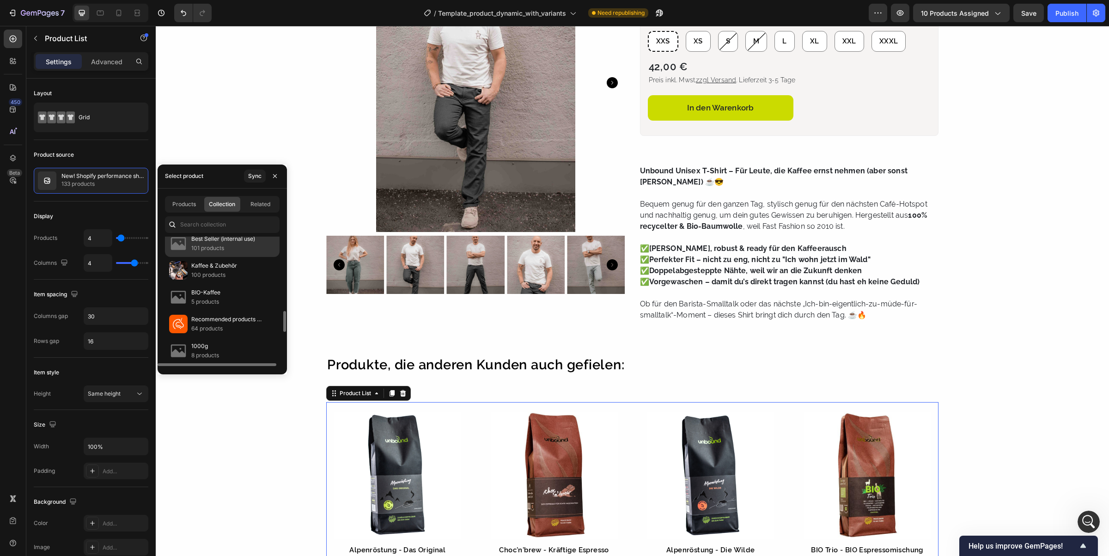
scroll to position [520, 0]
click at [185, 271] on img at bounding box center [178, 266] width 18 height 18
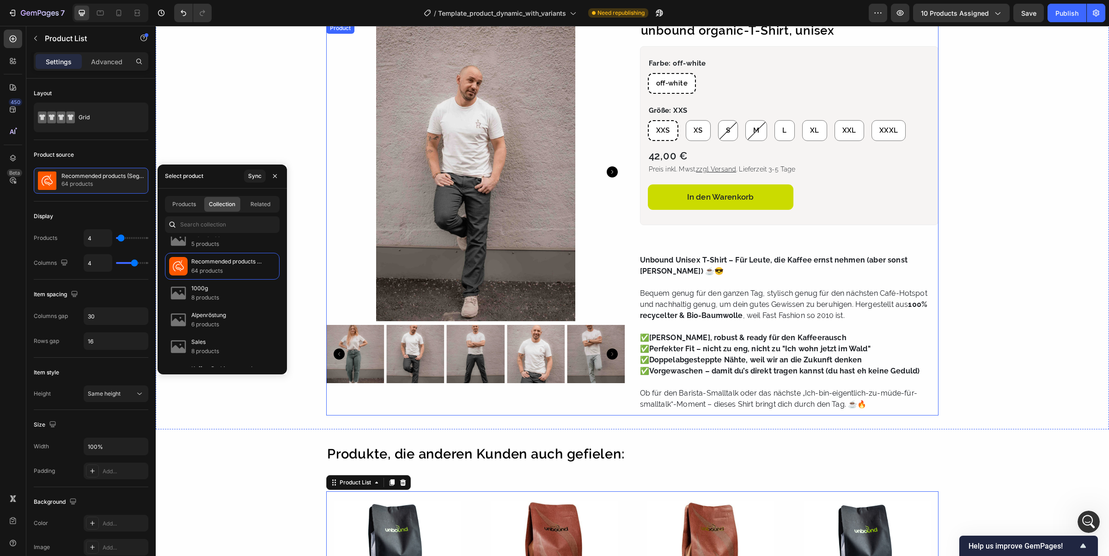
scroll to position [0, 0]
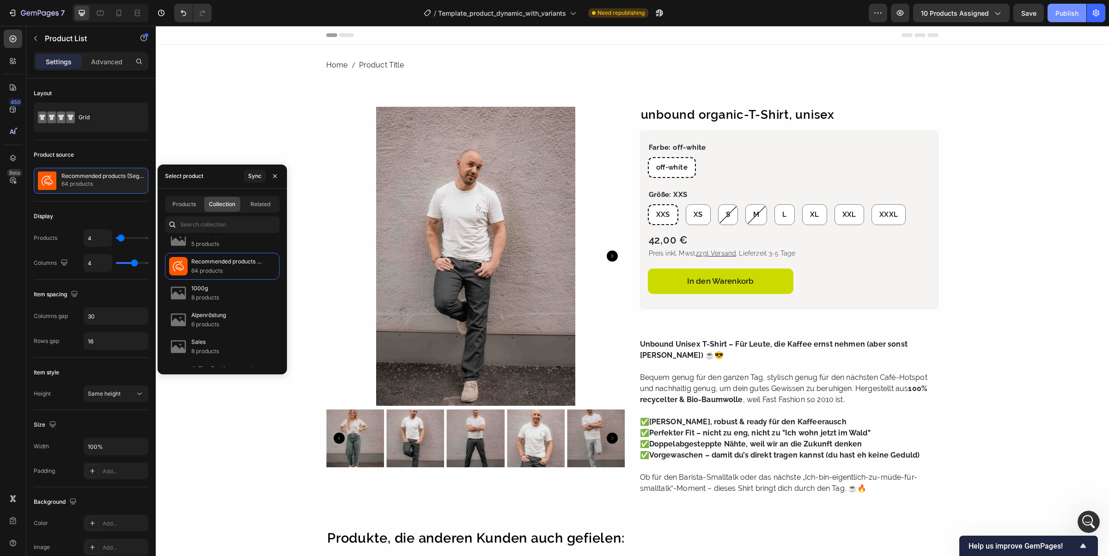
click at [1068, 12] on div "Publish" at bounding box center [1067, 13] width 23 height 10
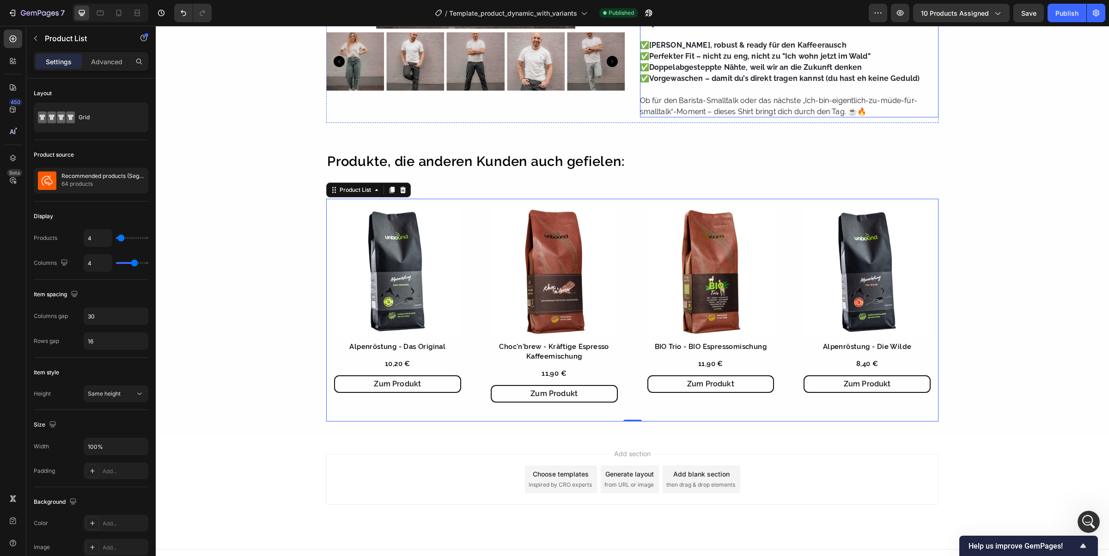
scroll to position [389, 0]
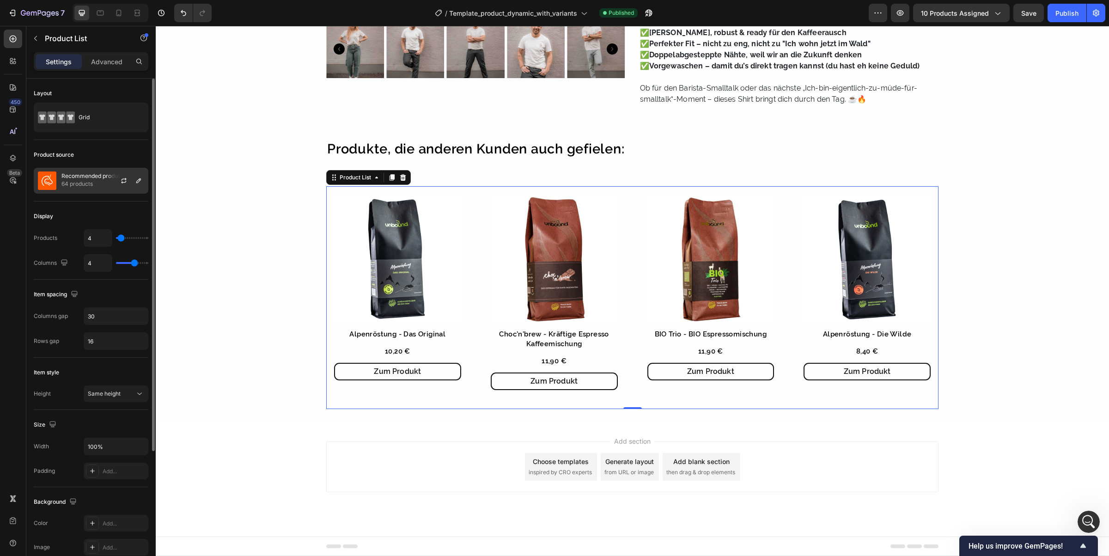
click at [92, 177] on p "Recommended products (Seguno)" at bounding box center [102, 176] width 83 height 6
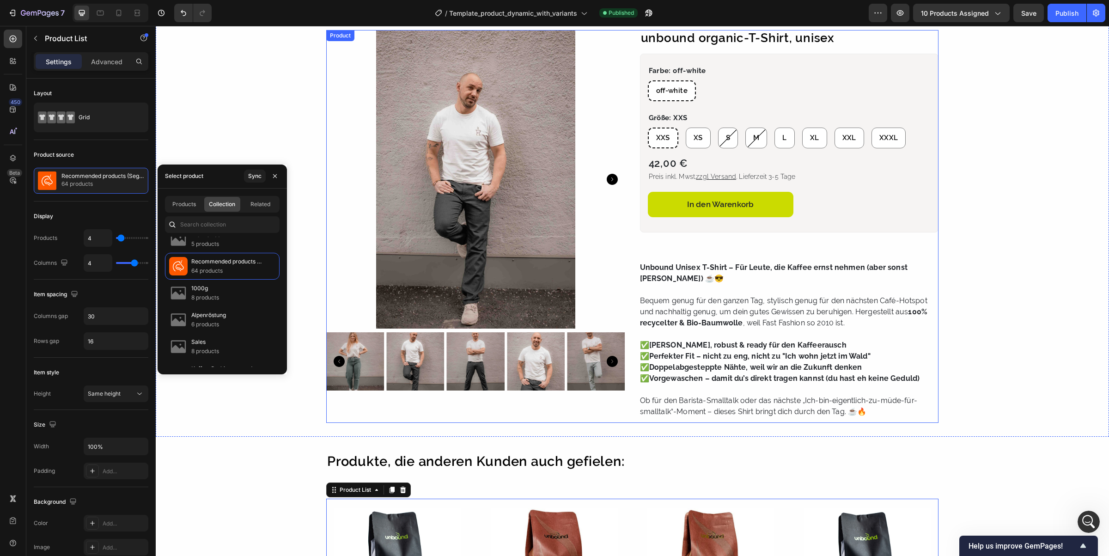
scroll to position [0, 0]
